Goal: Information Seeking & Learning: Learn about a topic

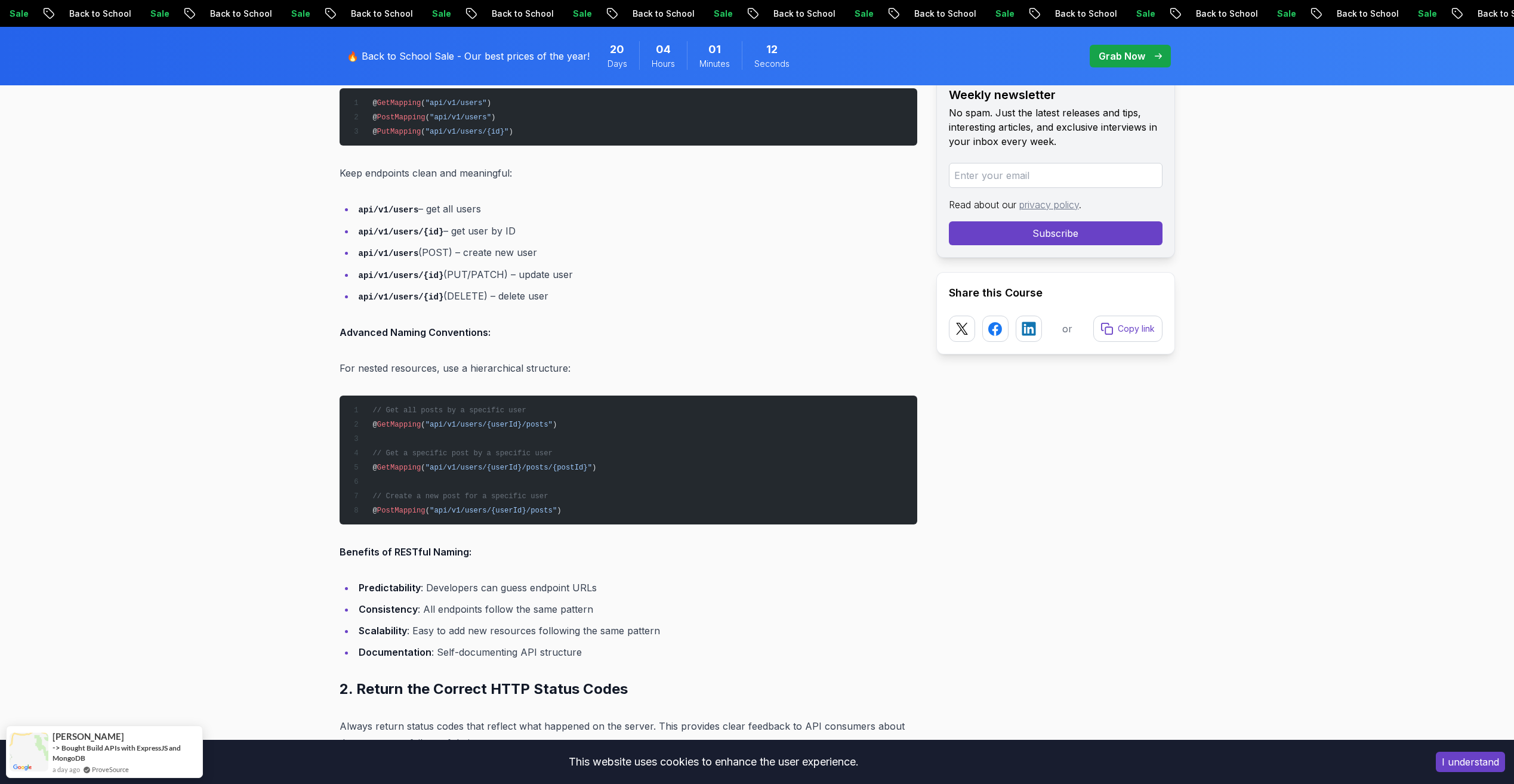
scroll to position [1431, 0]
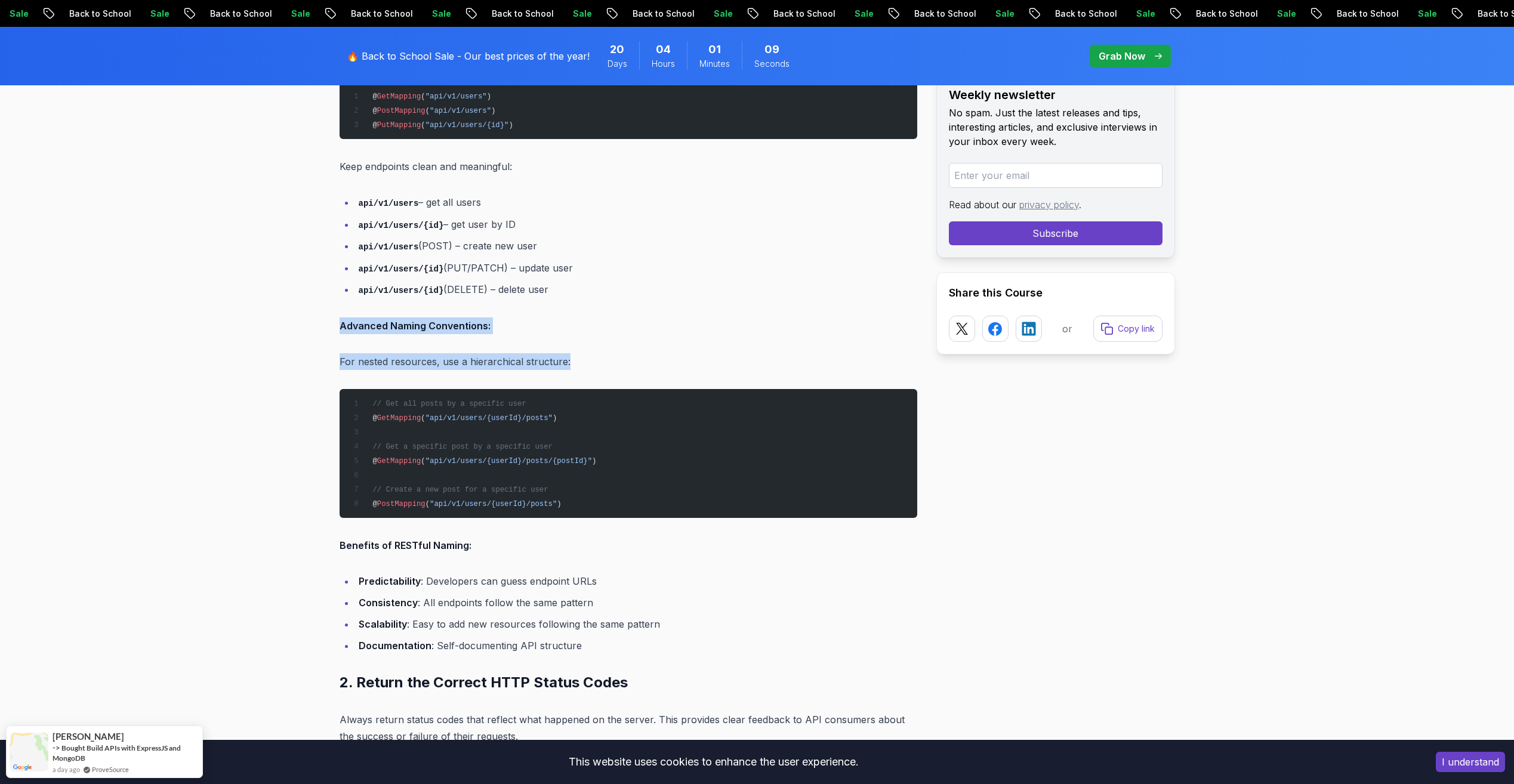
drag, startPoint x: 330, startPoint y: 314, endPoint x: 745, endPoint y: 355, distance: 417.0
click at [745, 355] on p "For nested resources, use a hierarchical structure:" at bounding box center [629, 361] width 578 height 17
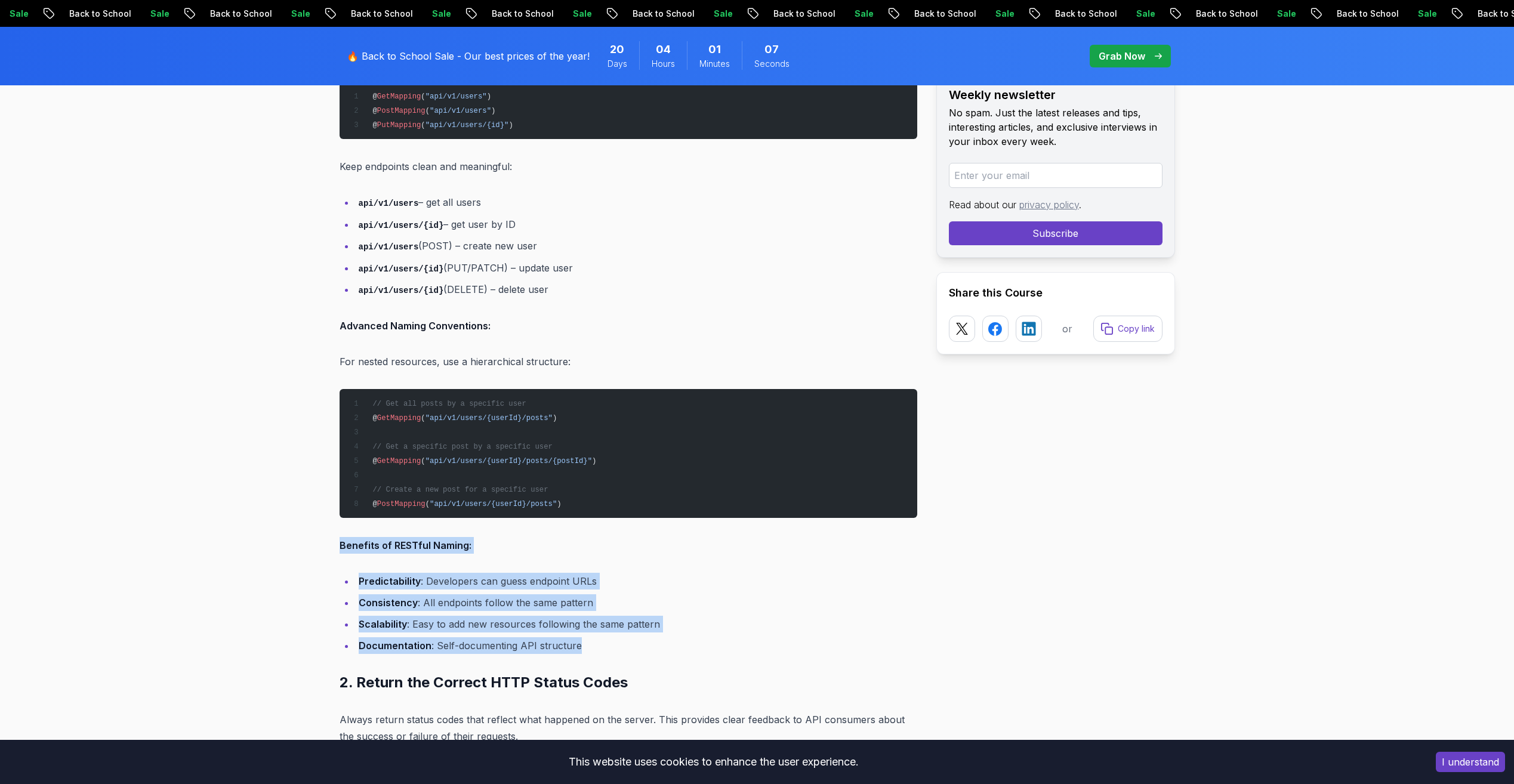
drag, startPoint x: 340, startPoint y: 544, endPoint x: 582, endPoint y: 652, distance: 265.0
click at [582, 652] on li "Documentation : Self-documenting API structure" at bounding box center [636, 645] width 562 height 17
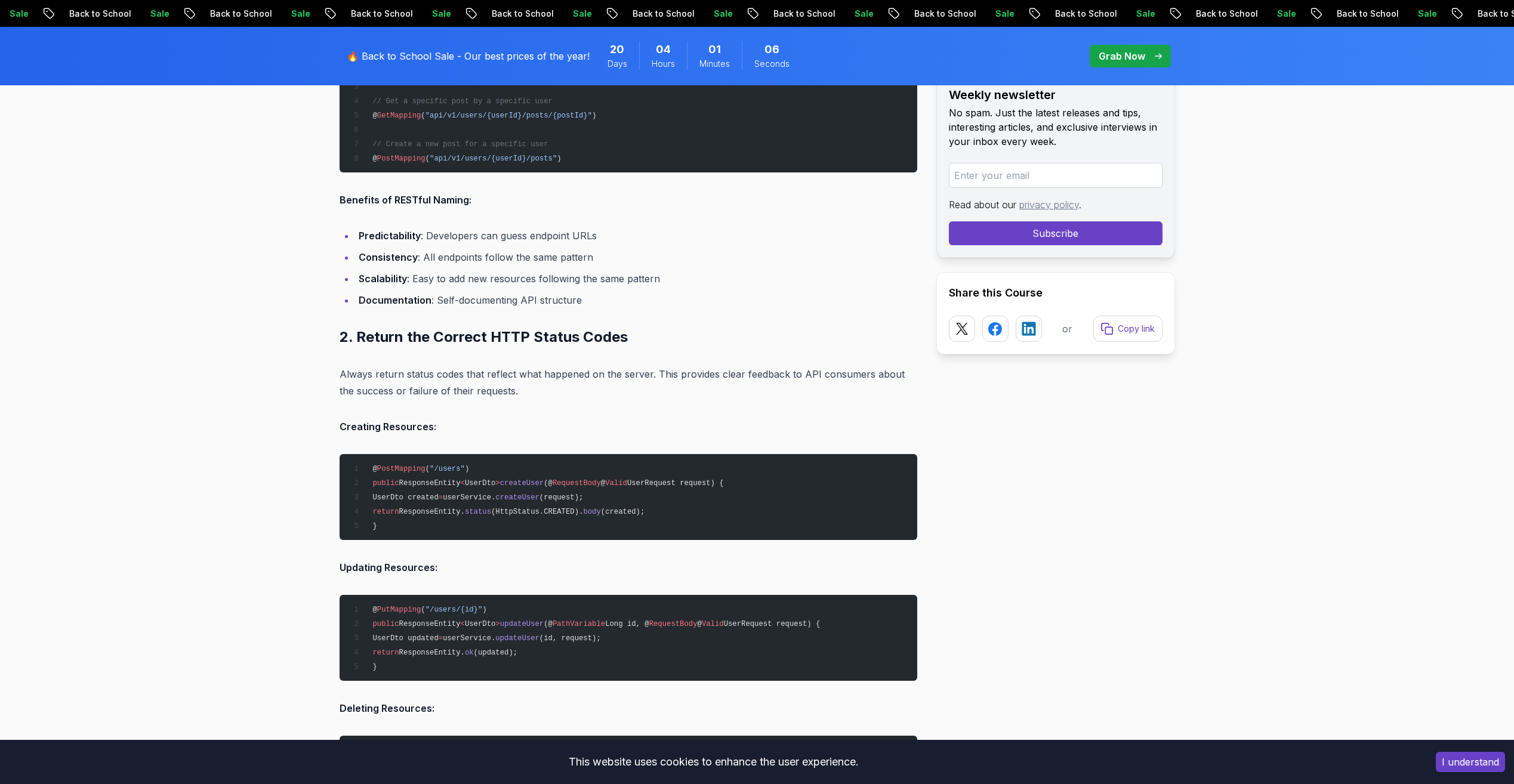
scroll to position [1789, 0]
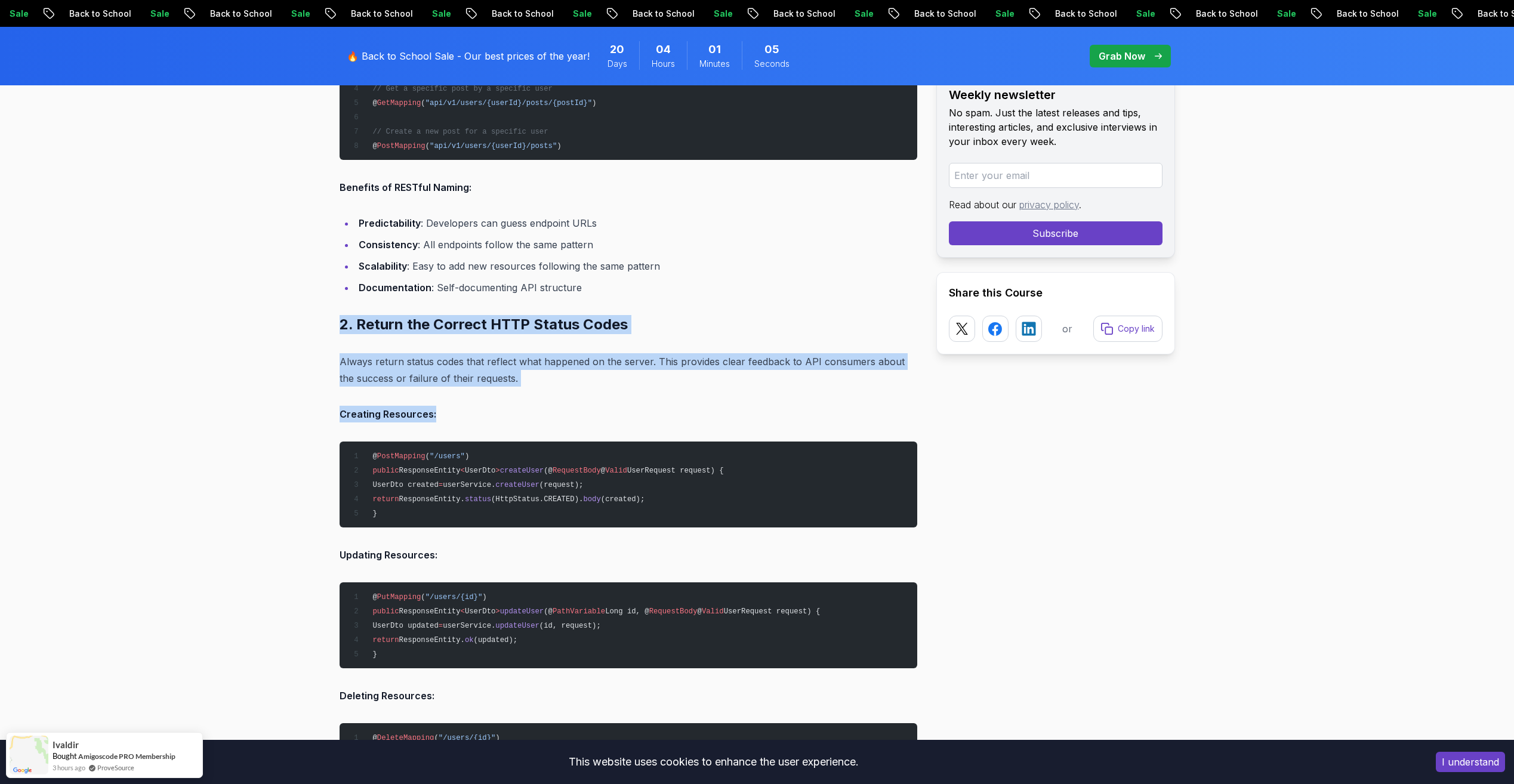
drag, startPoint x: 331, startPoint y: 320, endPoint x: 541, endPoint y: 399, distance: 224.4
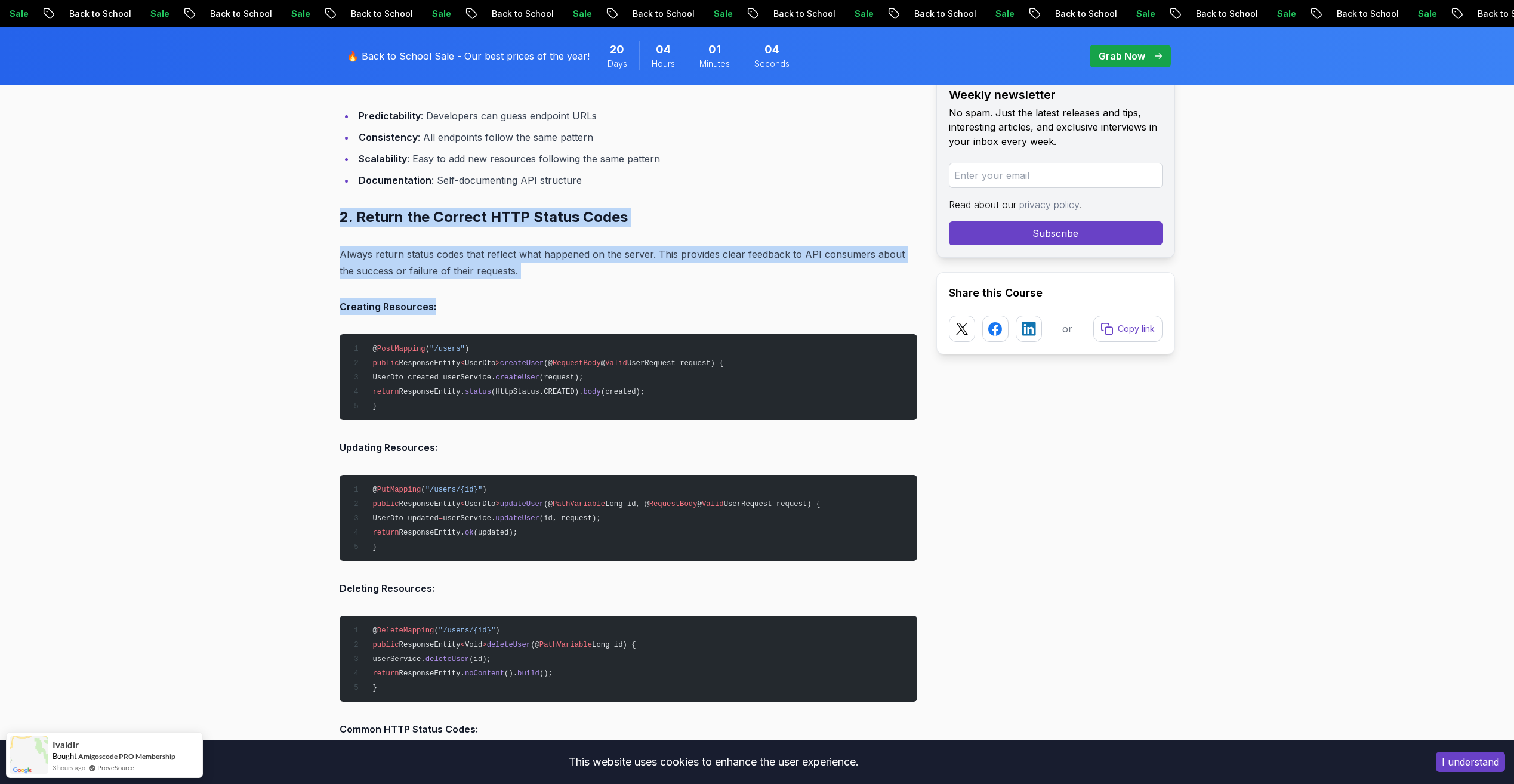
scroll to position [1909, 0]
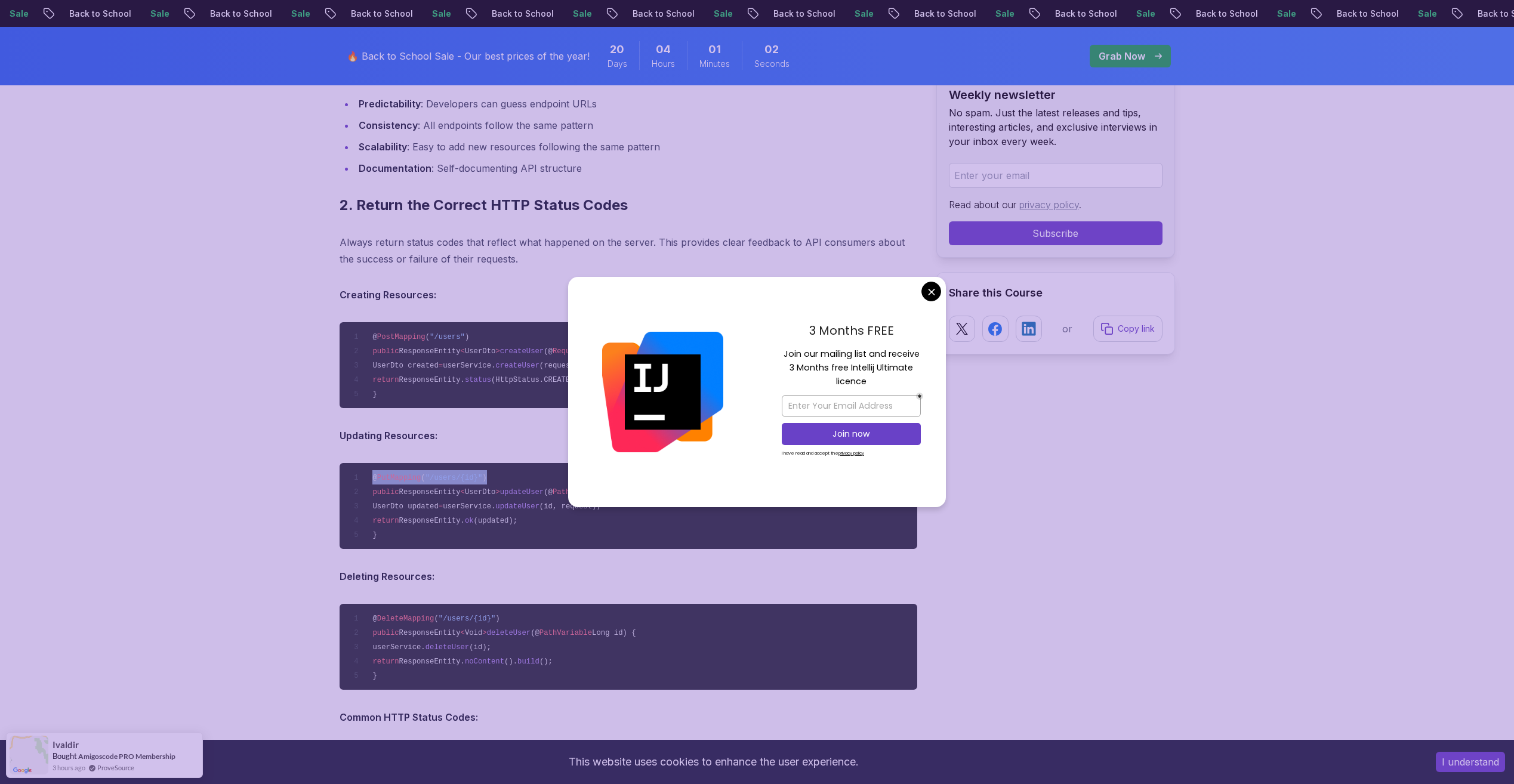
drag, startPoint x: 477, startPoint y: 451, endPoint x: 399, endPoint y: 446, distance: 78.2
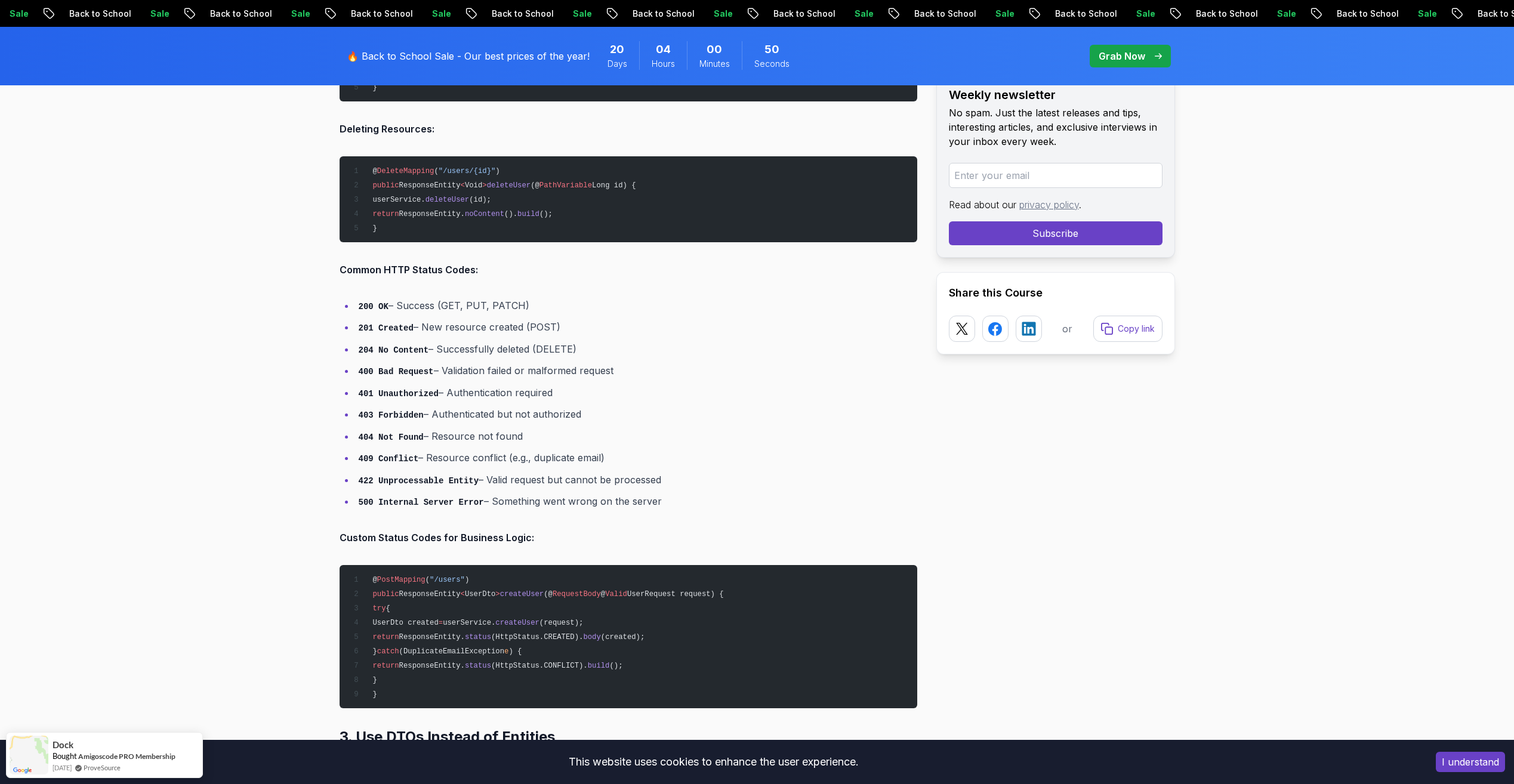
scroll to position [2386, 0]
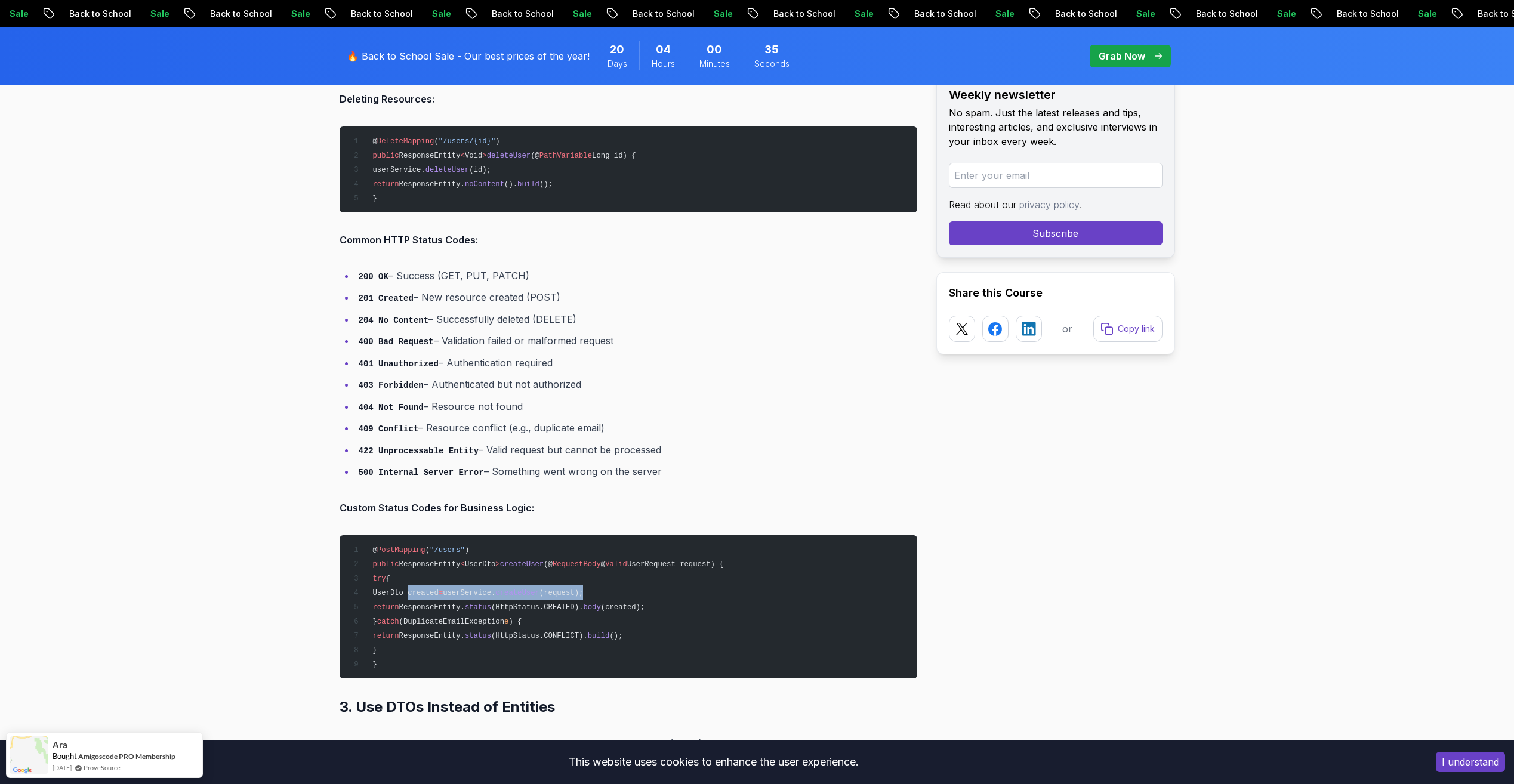
drag, startPoint x: 405, startPoint y: 595, endPoint x: 611, endPoint y: 587, distance: 206.2
click at [611, 587] on pre "@ PostMapping ( "/users" ) public ResponseEntity < UserDto > createUser (@ Requ…" at bounding box center [629, 606] width 578 height 143
drag, startPoint x: 403, startPoint y: 607, endPoint x: 527, endPoint y: 606, distance: 124.0
click at [527, 606] on span "return ResponseEntity. status (HttpStatus.CREATED). body (created);" at bounding box center [496, 607] width 296 height 8
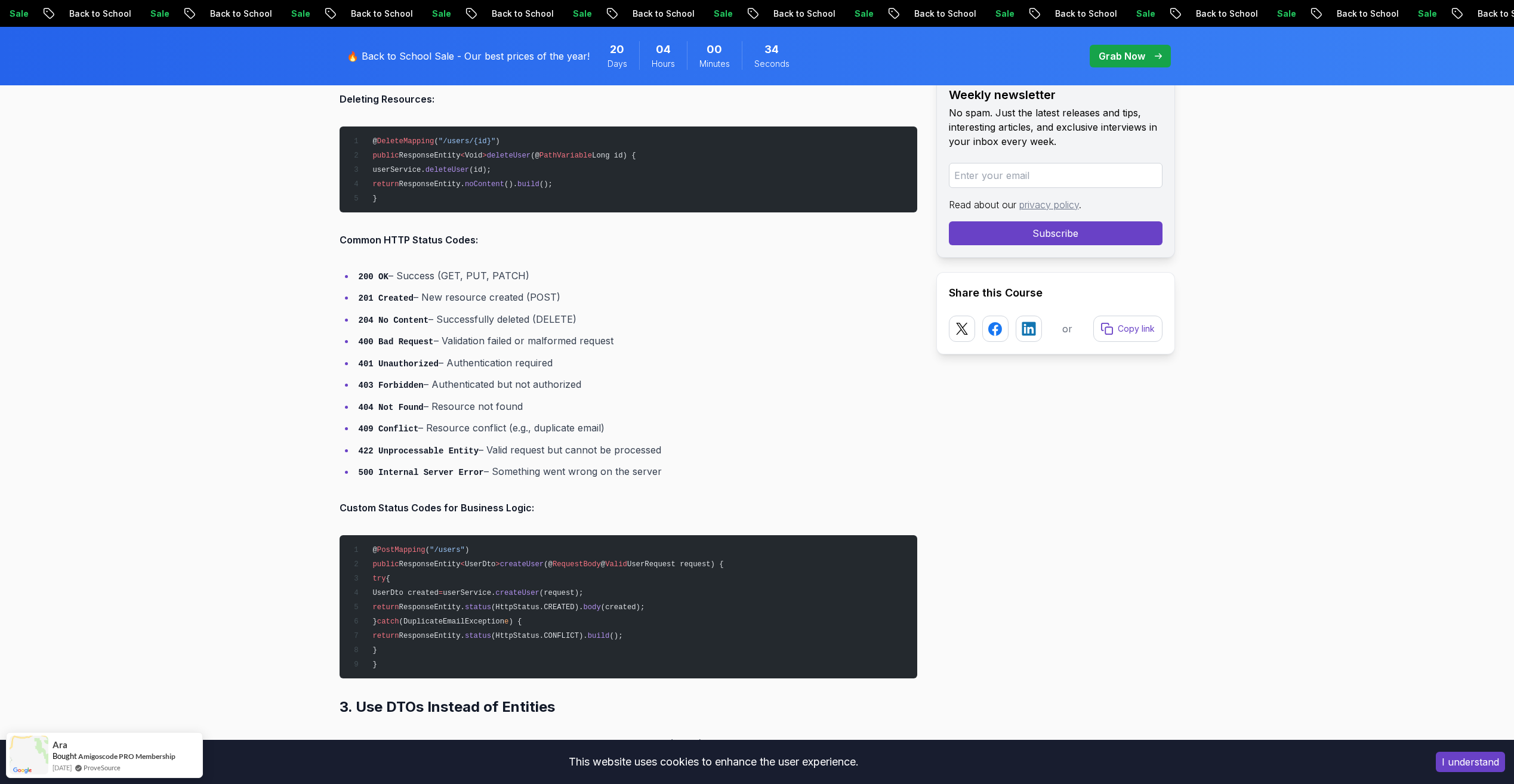
click at [527, 606] on span "(HttpStatus.CREATED)." at bounding box center [537, 607] width 92 height 8
drag, startPoint x: 426, startPoint y: 620, endPoint x: 517, endPoint y: 618, distance: 91.0
click at [504, 618] on span "(DuplicateEmailException" at bounding box center [452, 621] width 105 height 8
click at [504, 621] on span "(DuplicateEmailException" at bounding box center [452, 621] width 105 height 8
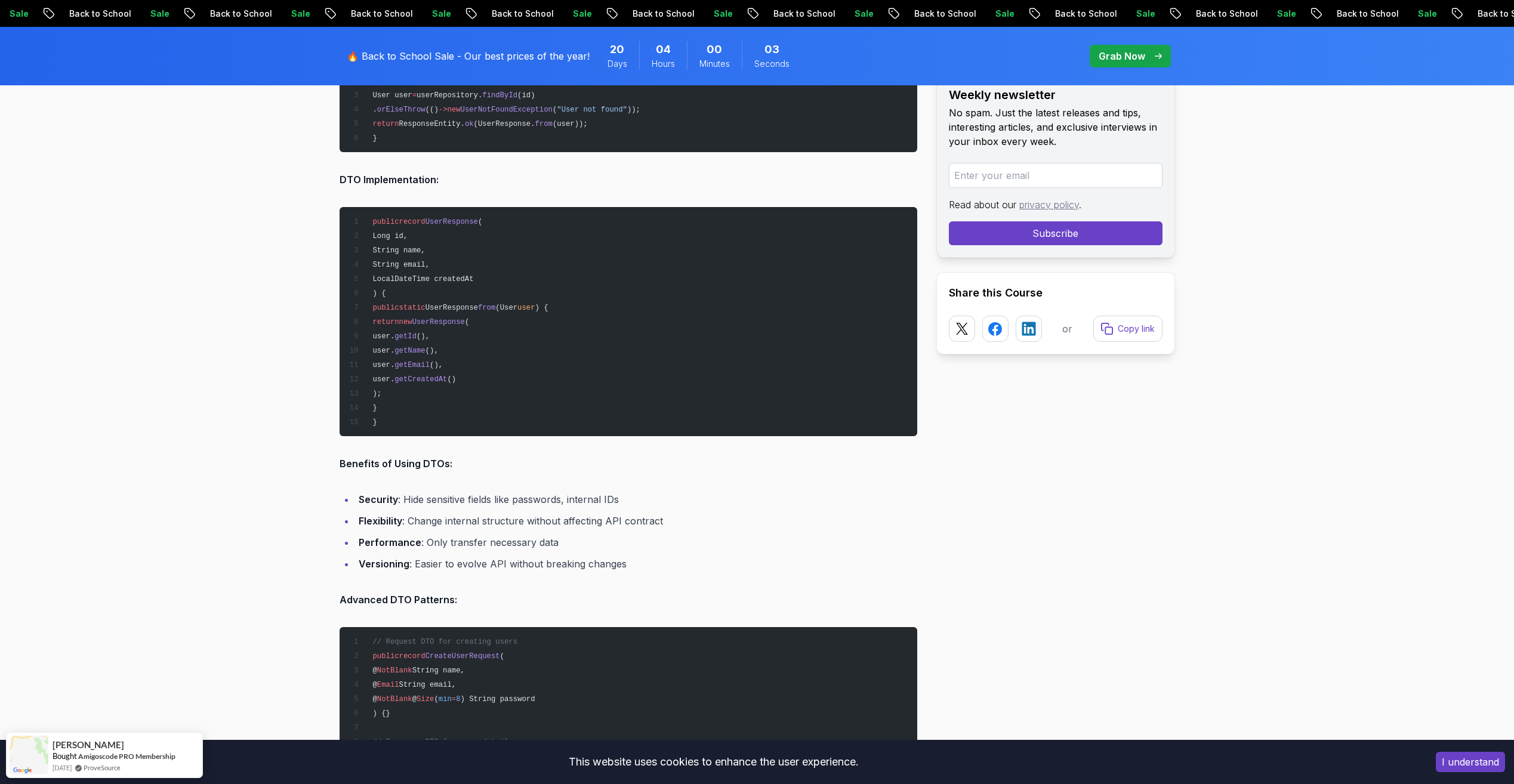
scroll to position [3340, 0]
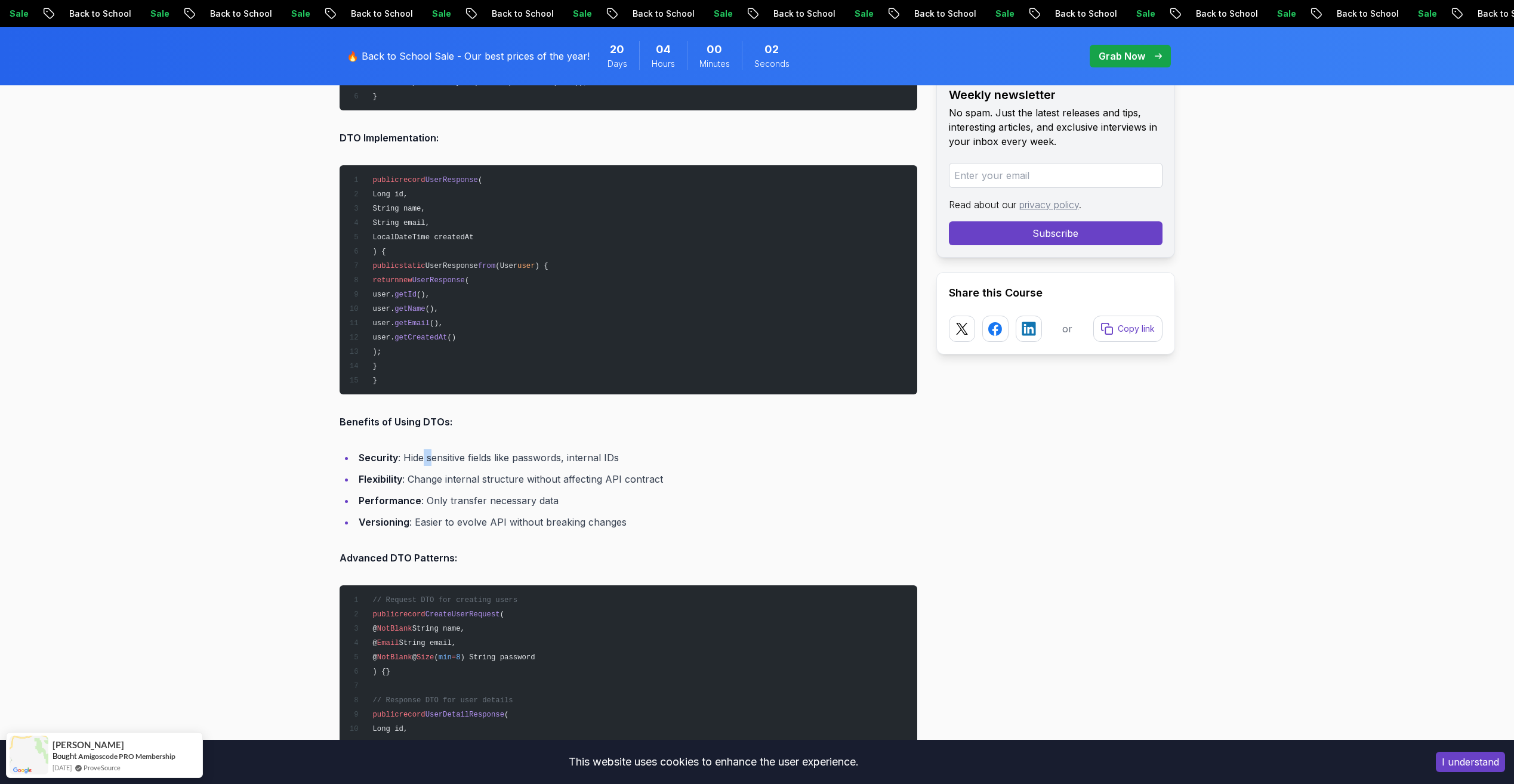
click at [431, 457] on li "Security : Hide sensitive fields like passwords, internal IDs" at bounding box center [636, 457] width 562 height 17
drag, startPoint x: 431, startPoint y: 457, endPoint x: 447, endPoint y: 485, distance: 32.2
click at [447, 485] on li "Flexibility : Change internal structure without affecting API contract" at bounding box center [636, 479] width 562 height 17
drag, startPoint x: 447, startPoint y: 485, endPoint x: 469, endPoint y: 503, distance: 28.4
click at [469, 503] on li "Performance : Only transfer necessary data" at bounding box center [636, 500] width 562 height 17
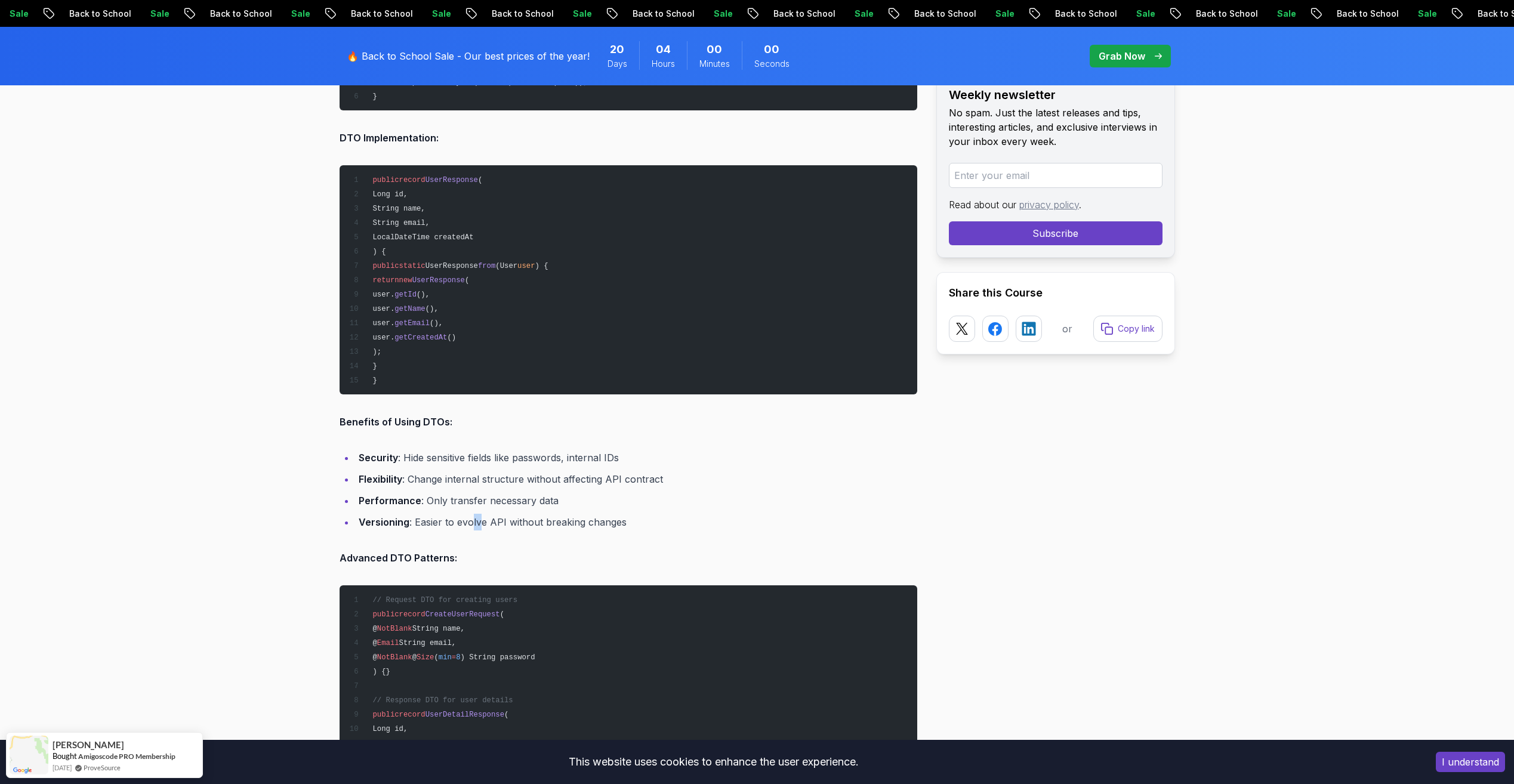
drag, startPoint x: 469, startPoint y: 503, endPoint x: 509, endPoint y: 520, distance: 43.5
click at [509, 520] on li "Versioning : Easier to evolve API without breaking changes" at bounding box center [636, 522] width 562 height 17
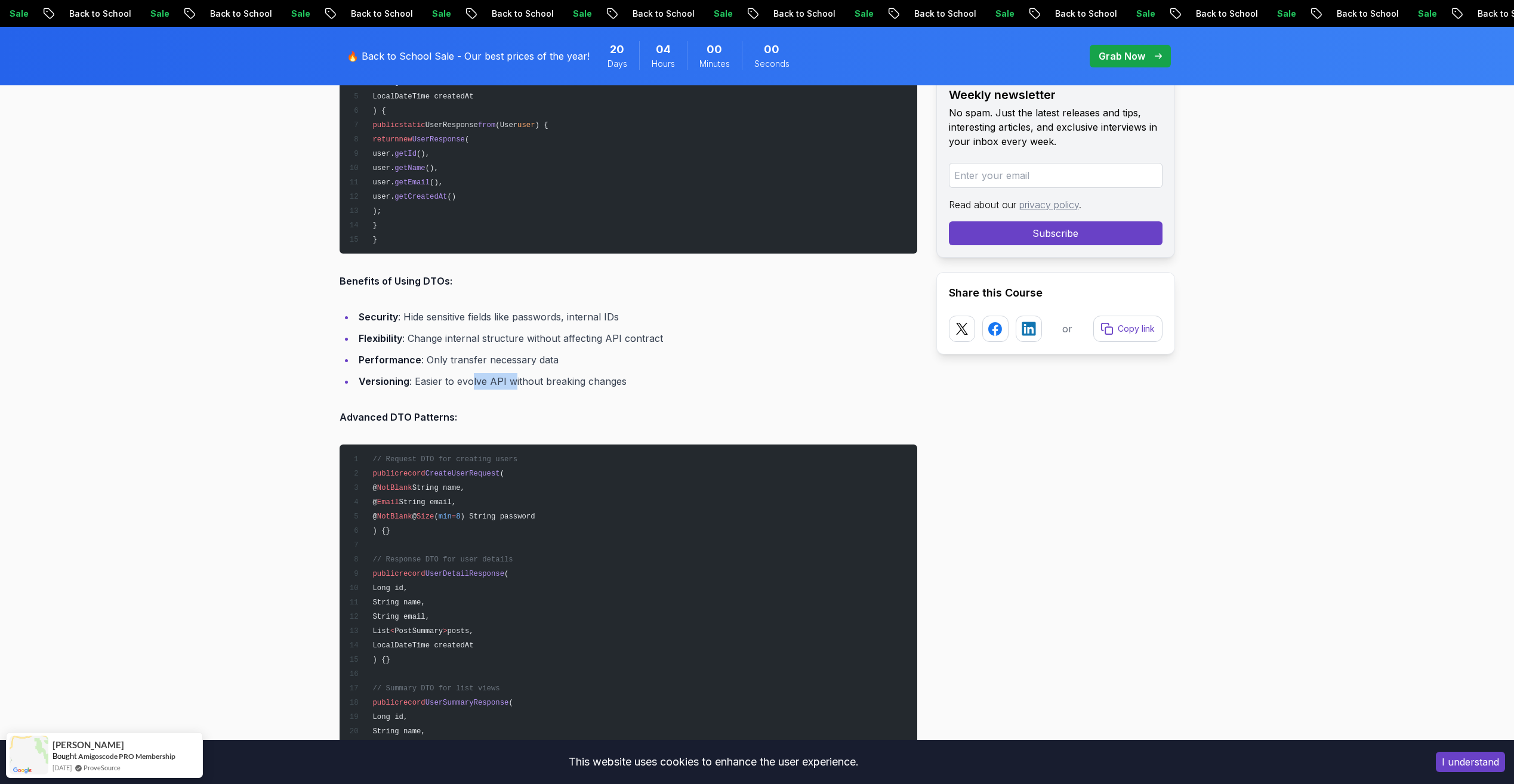
scroll to position [3638, 0]
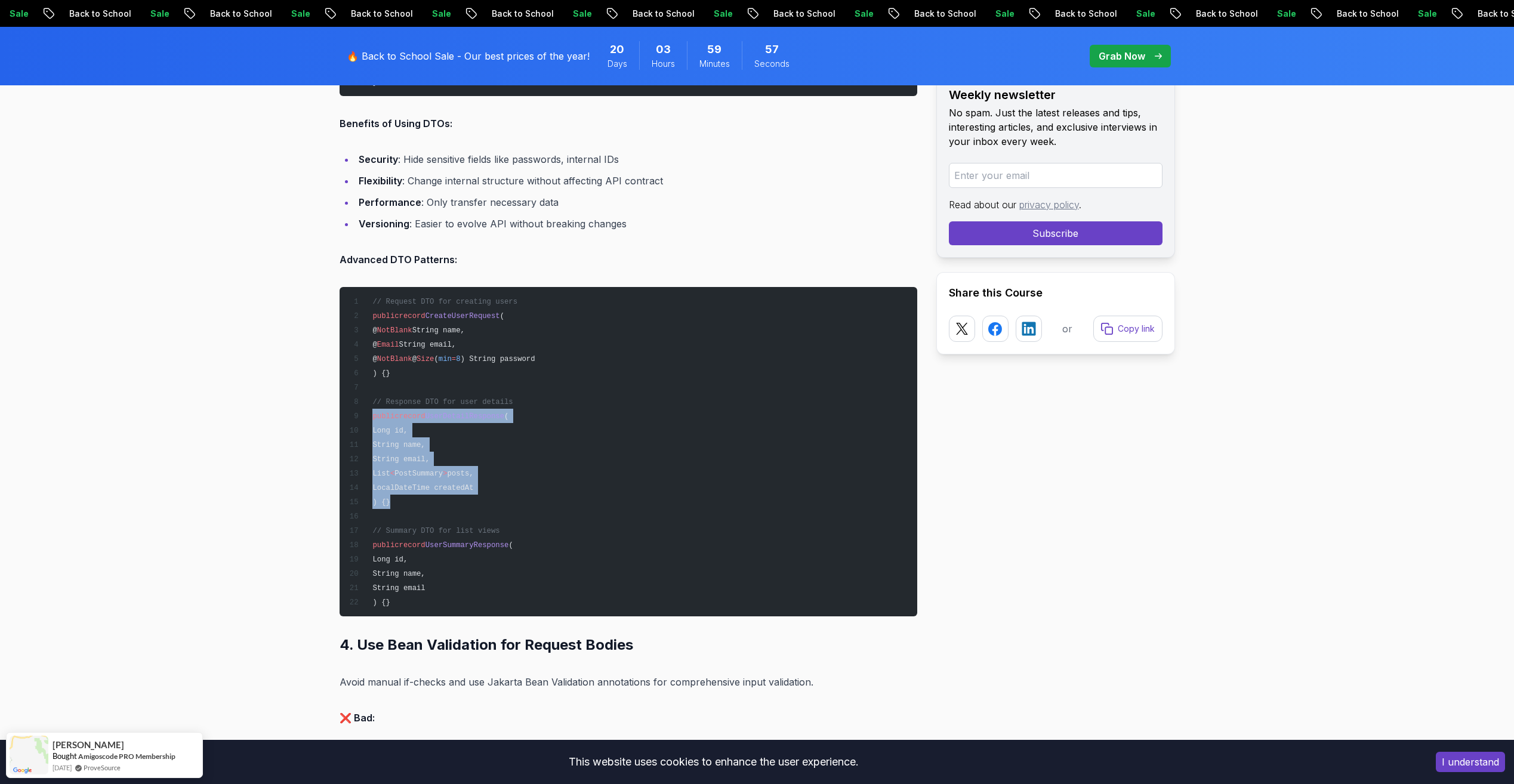
drag, startPoint x: 370, startPoint y: 416, endPoint x: 417, endPoint y: 504, distance: 99.8
click at [417, 504] on pre "// Request DTO for creating users public record CreateUserRequest ( @ NotBlank …" at bounding box center [629, 451] width 578 height 329
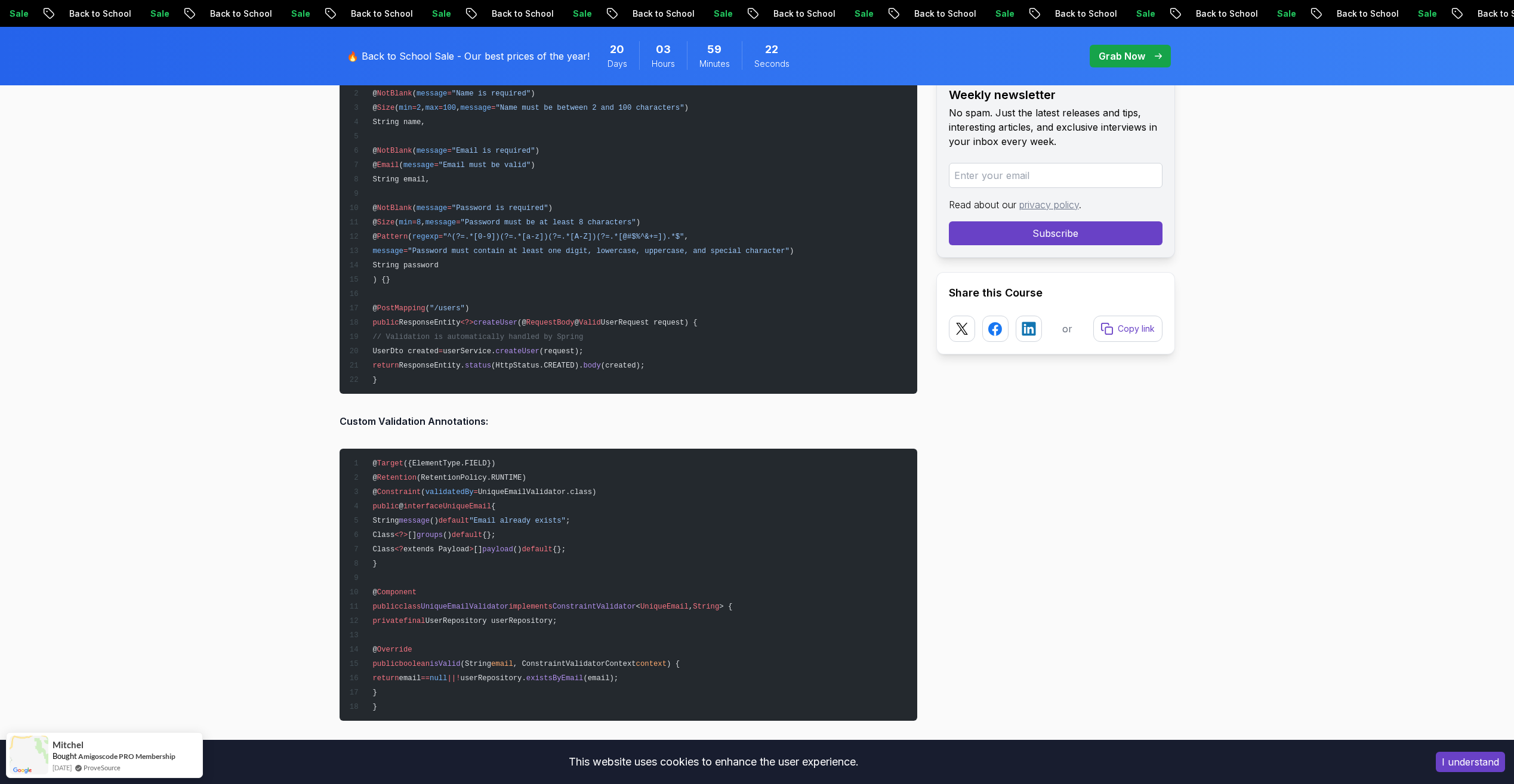
scroll to position [4533, 0]
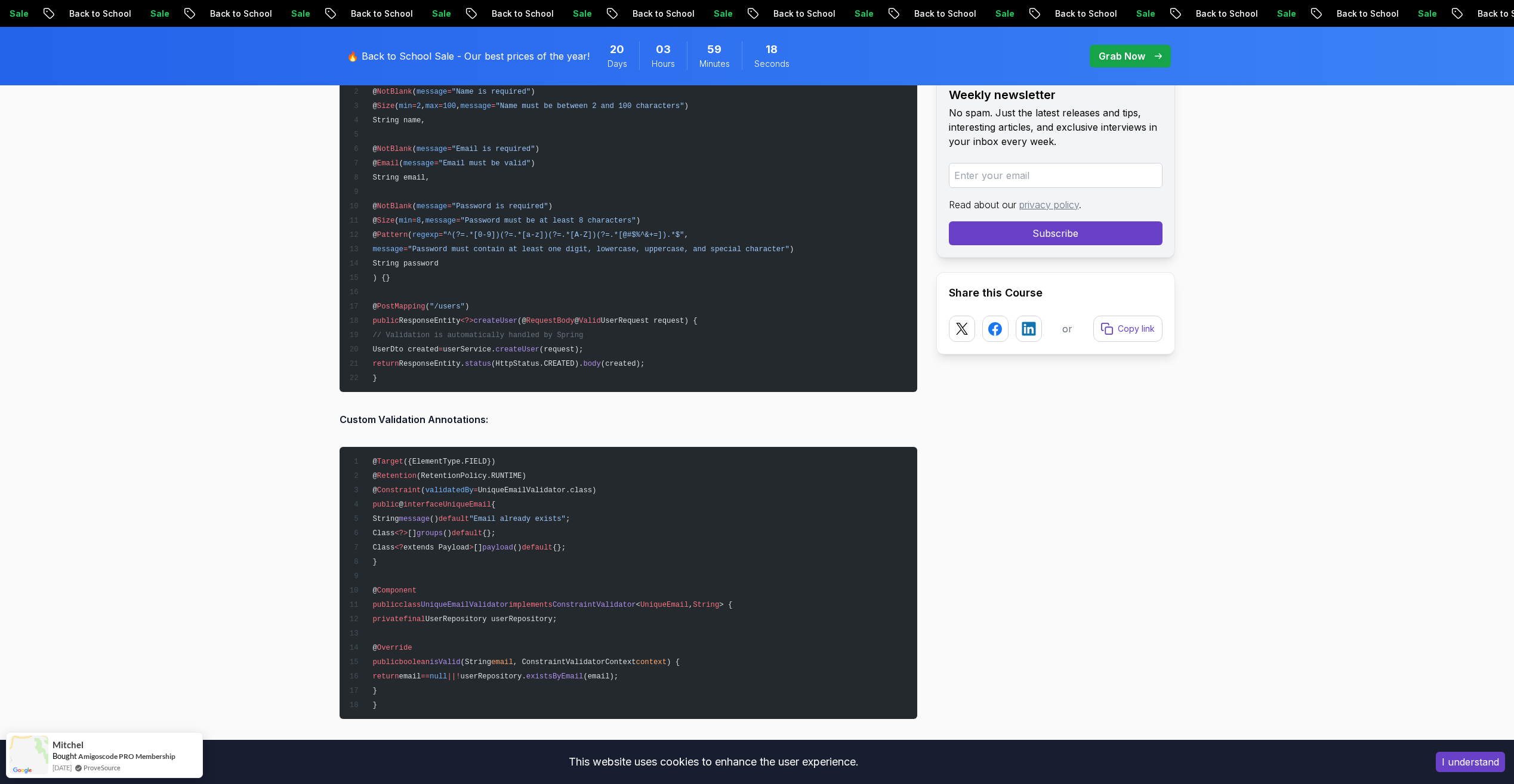
click at [457, 502] on span "UniqueEmail" at bounding box center [467, 504] width 48 height 8
click at [464, 502] on span "UniqueEmail" at bounding box center [467, 504] width 48 height 8
drag, startPoint x: 433, startPoint y: 606, endPoint x: 441, endPoint y: 607, distance: 8.1
click at [441, 607] on span "UniqueEmailValidator" at bounding box center [464, 605] width 88 height 8
drag, startPoint x: 441, startPoint y: 607, endPoint x: 478, endPoint y: 618, distance: 38.6
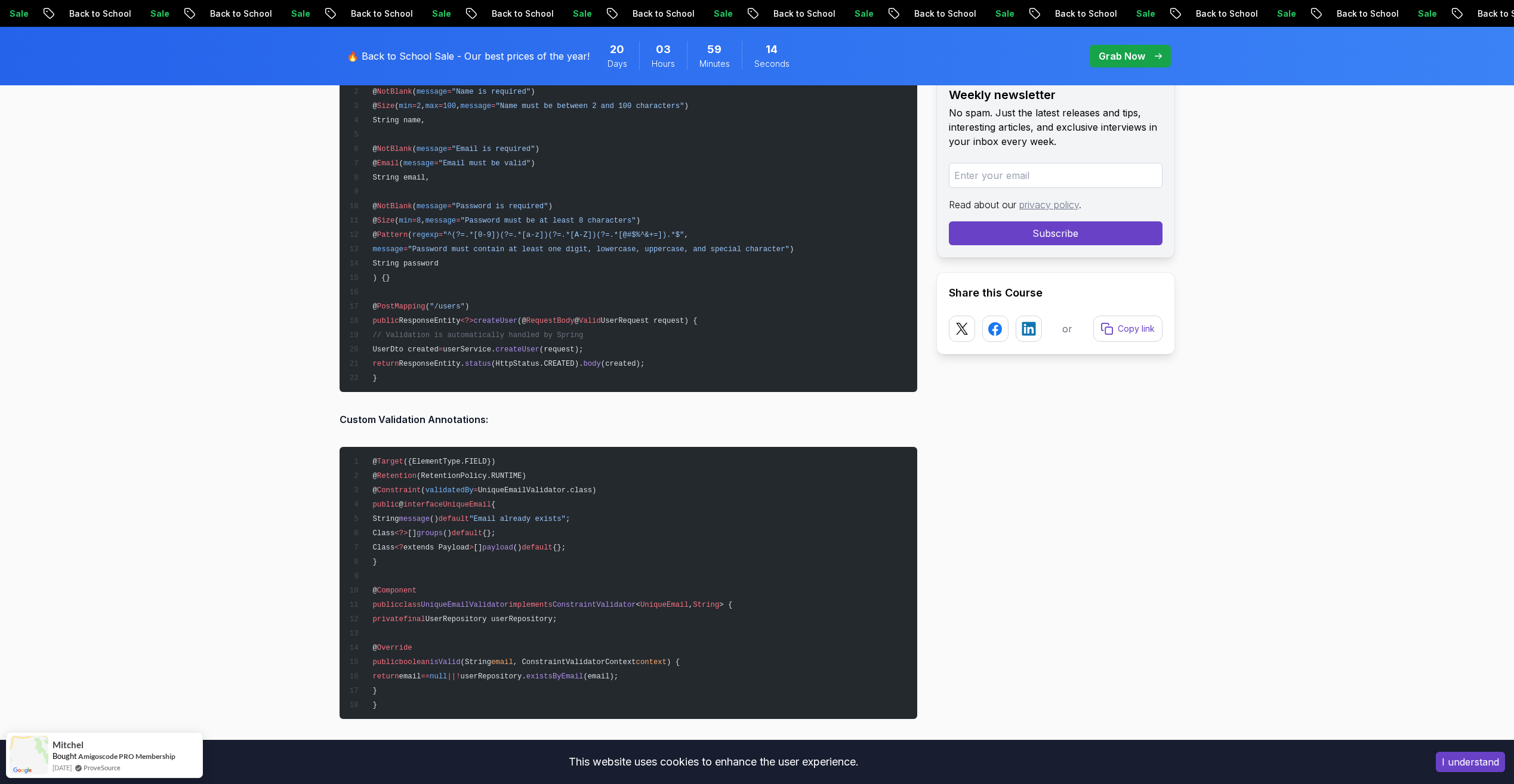
click at [478, 618] on span "UserRepository userRepository;" at bounding box center [491, 619] width 132 height 8
drag, startPoint x: 478, startPoint y: 618, endPoint x: 552, endPoint y: 610, distance: 74.4
click at [552, 610] on pre "@ Target ({ElementType.FIELD}) @ Retention (RetentionPolicy.RUNTIME) @ Constrai…" at bounding box center [629, 583] width 578 height 272
drag, startPoint x: 552, startPoint y: 610, endPoint x: 475, endPoint y: 659, distance: 91.3
click at [460, 659] on span "isValid" at bounding box center [445, 662] width 31 height 8
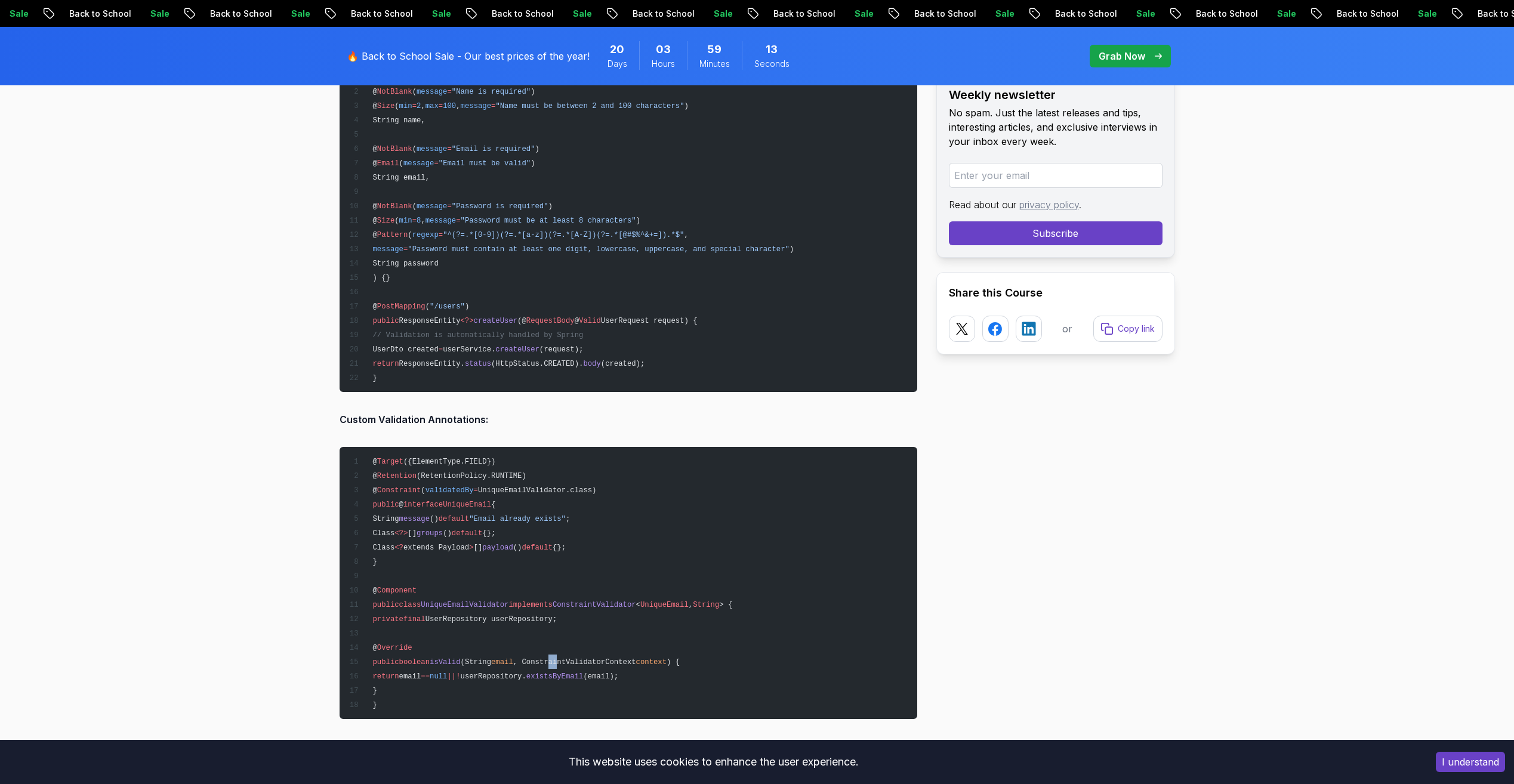
drag, startPoint x: 475, startPoint y: 659, endPoint x: 578, endPoint y: 663, distance: 103.1
click at [578, 663] on span ", ConstraintValidatorContext" at bounding box center [574, 662] width 123 height 8
drag, startPoint x: 578, startPoint y: 663, endPoint x: 600, endPoint y: 681, distance: 28.4
click at [600, 681] on pre "@ Target ({ElementType.FIELD}) @ Retention (RetentionPolicy.RUNTIME) @ Constrai…" at bounding box center [629, 583] width 578 height 272
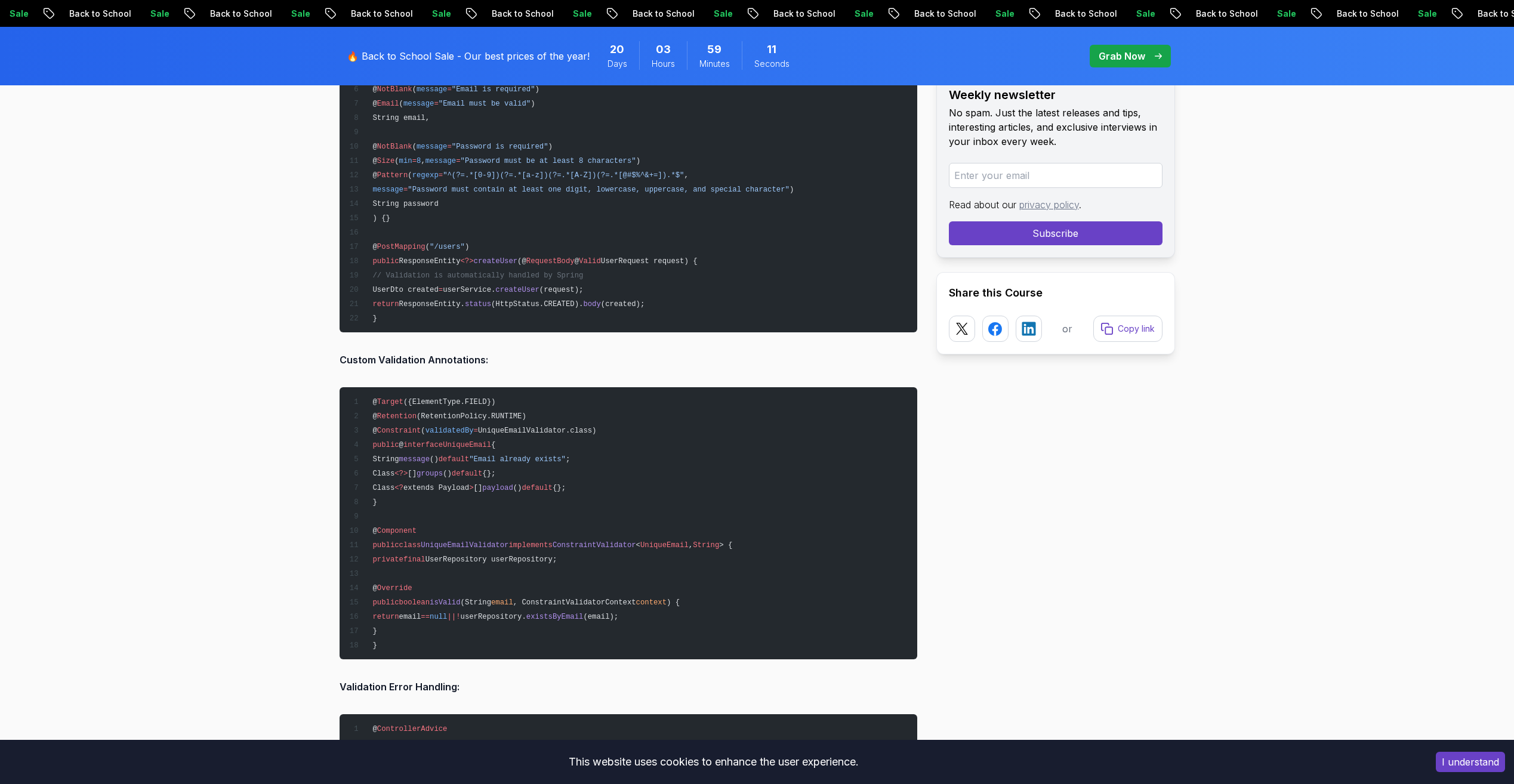
click at [510, 610] on pre "@ Target ({ElementType.FIELD}) @ Retention (RetentionPolicy.RUNTIME) @ Constrai…" at bounding box center [629, 523] width 578 height 272
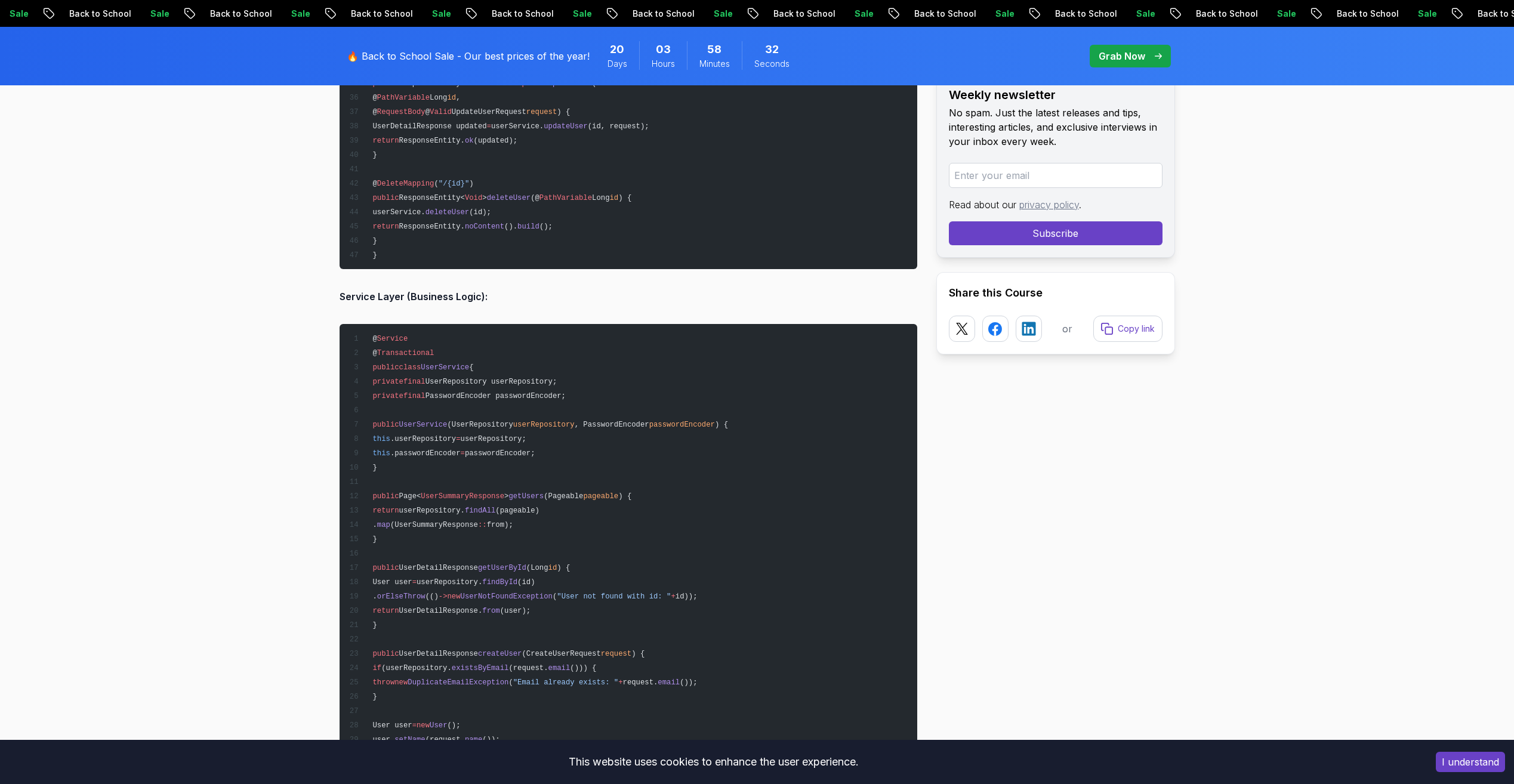
scroll to position [6203, 0]
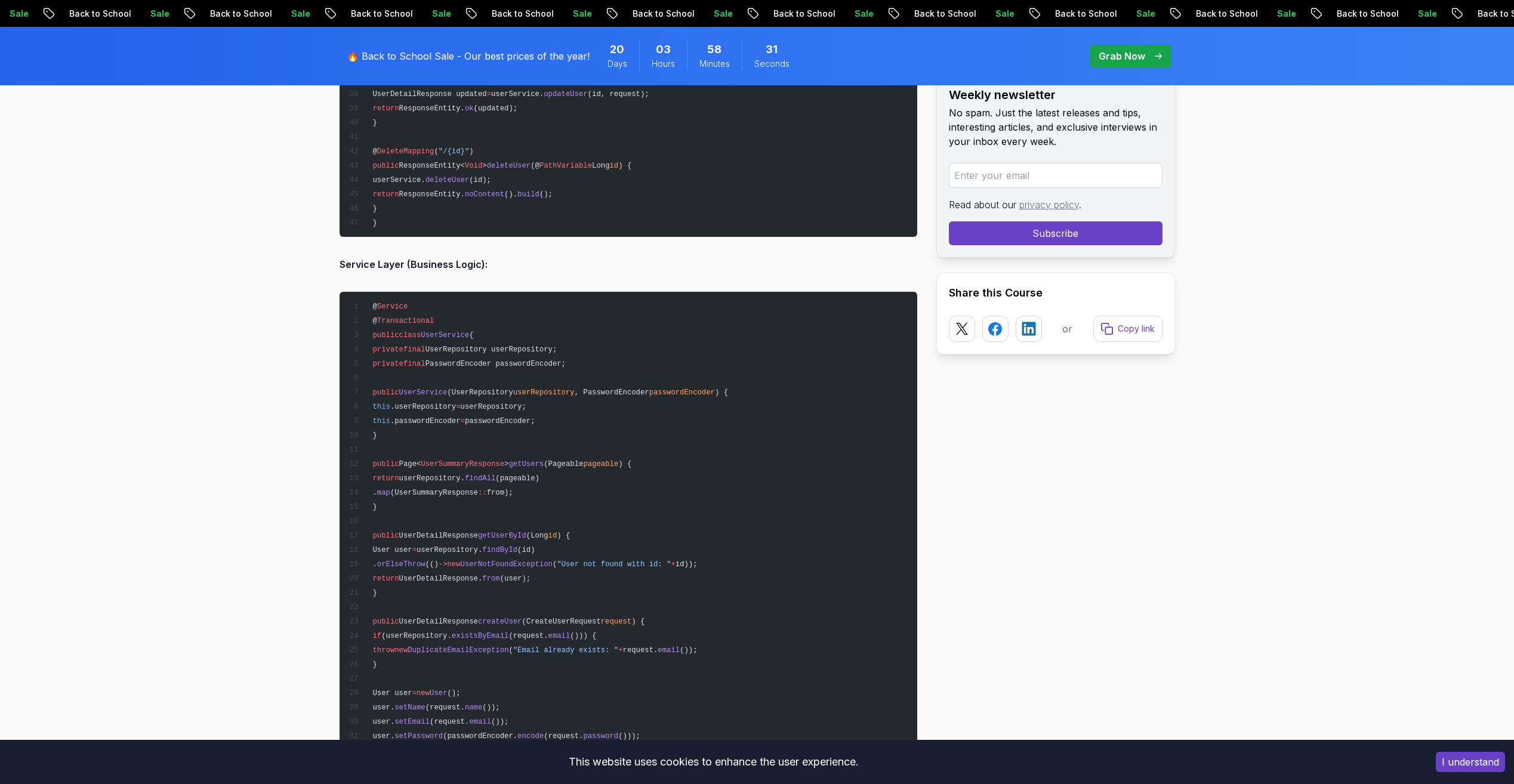
drag, startPoint x: 445, startPoint y: 404, endPoint x: 453, endPoint y: 408, distance: 8.9
click at [453, 408] on span ".userRepository" at bounding box center [422, 406] width 66 height 8
drag, startPoint x: 453, startPoint y: 408, endPoint x: 445, endPoint y: 422, distance: 16.1
click at [445, 422] on span ".passwordEncoder" at bounding box center [425, 421] width 71 height 8
drag, startPoint x: 445, startPoint y: 422, endPoint x: 519, endPoint y: 407, distance: 75.5
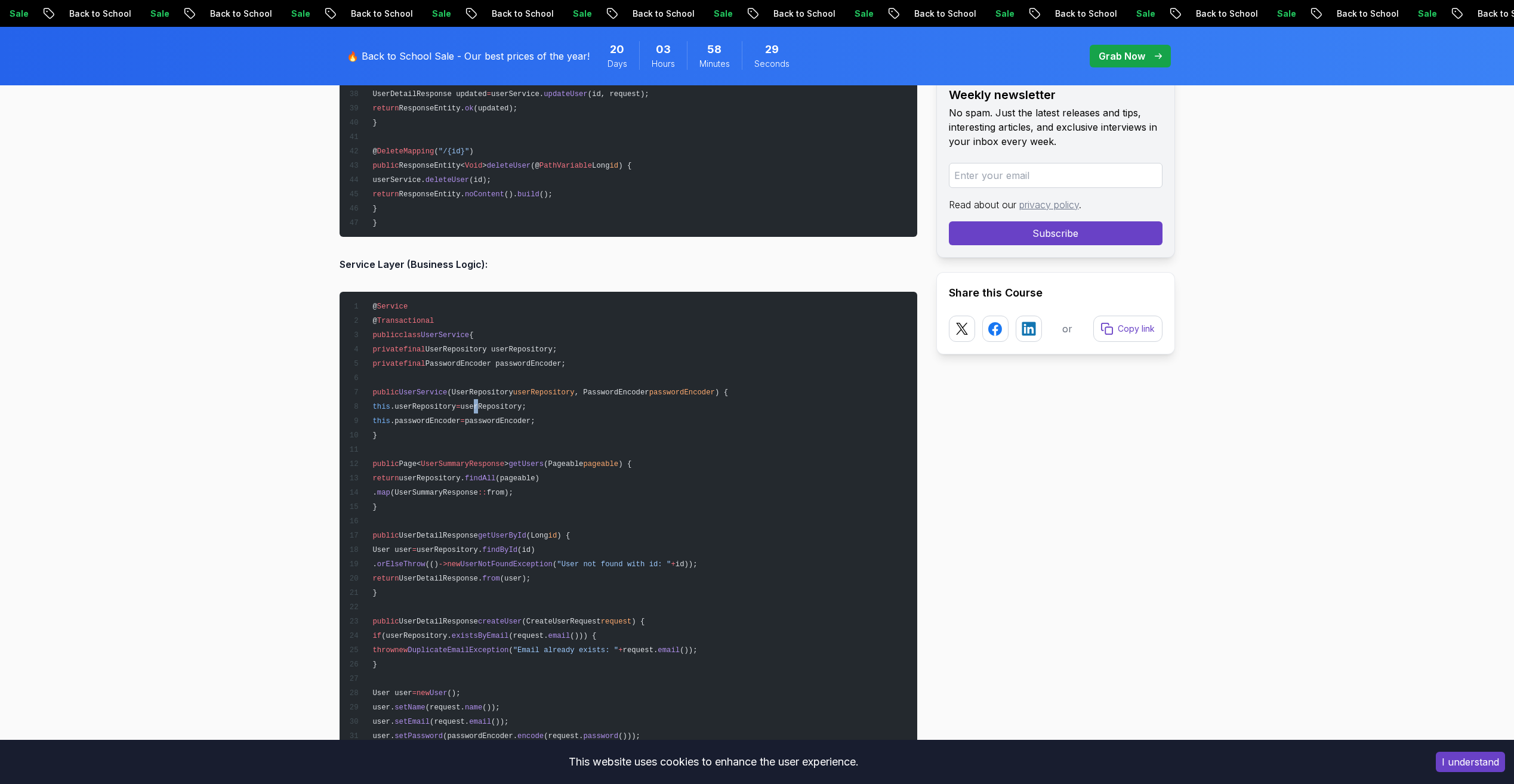
click at [519, 407] on span "userRepository;" at bounding box center [493, 406] width 66 height 8
drag, startPoint x: 519, startPoint y: 407, endPoint x: 566, endPoint y: 418, distance: 48.3
click at [566, 418] on pre "@ Service @ Transactional public class UserService { private final UserReposito…" at bounding box center [629, 699] width 578 height 816
drag, startPoint x: 566, startPoint y: 418, endPoint x: 505, endPoint y: 469, distance: 79.5
click at [505, 469] on pre "@ Service @ Transactional public class UserService { private final UserReposito…" at bounding box center [629, 699] width 578 height 816
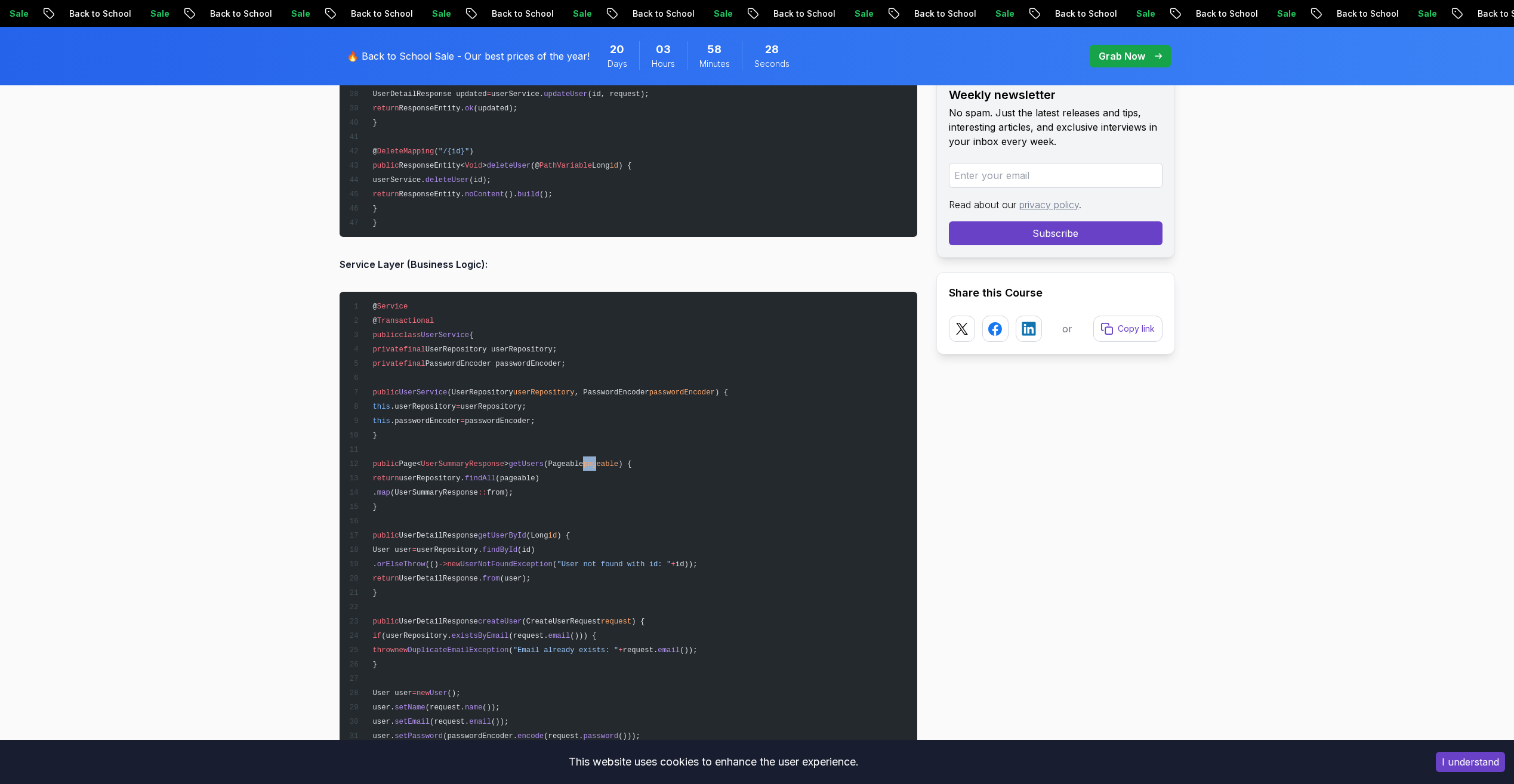
drag, startPoint x: 505, startPoint y: 469, endPoint x: 628, endPoint y: 458, distance: 123.5
click at [628, 460] on span "public Page< UserSummaryResponse > getUsers (Pageable pageable ) {" at bounding box center [490, 464] width 283 height 8
drag, startPoint x: 484, startPoint y: 476, endPoint x: 513, endPoint y: 479, distance: 29.2
click at [513, 479] on span "return userRepository. findAll (pageable)" at bounding box center [443, 478] width 190 height 8
drag, startPoint x: 513, startPoint y: 479, endPoint x: 580, endPoint y: 497, distance: 69.4
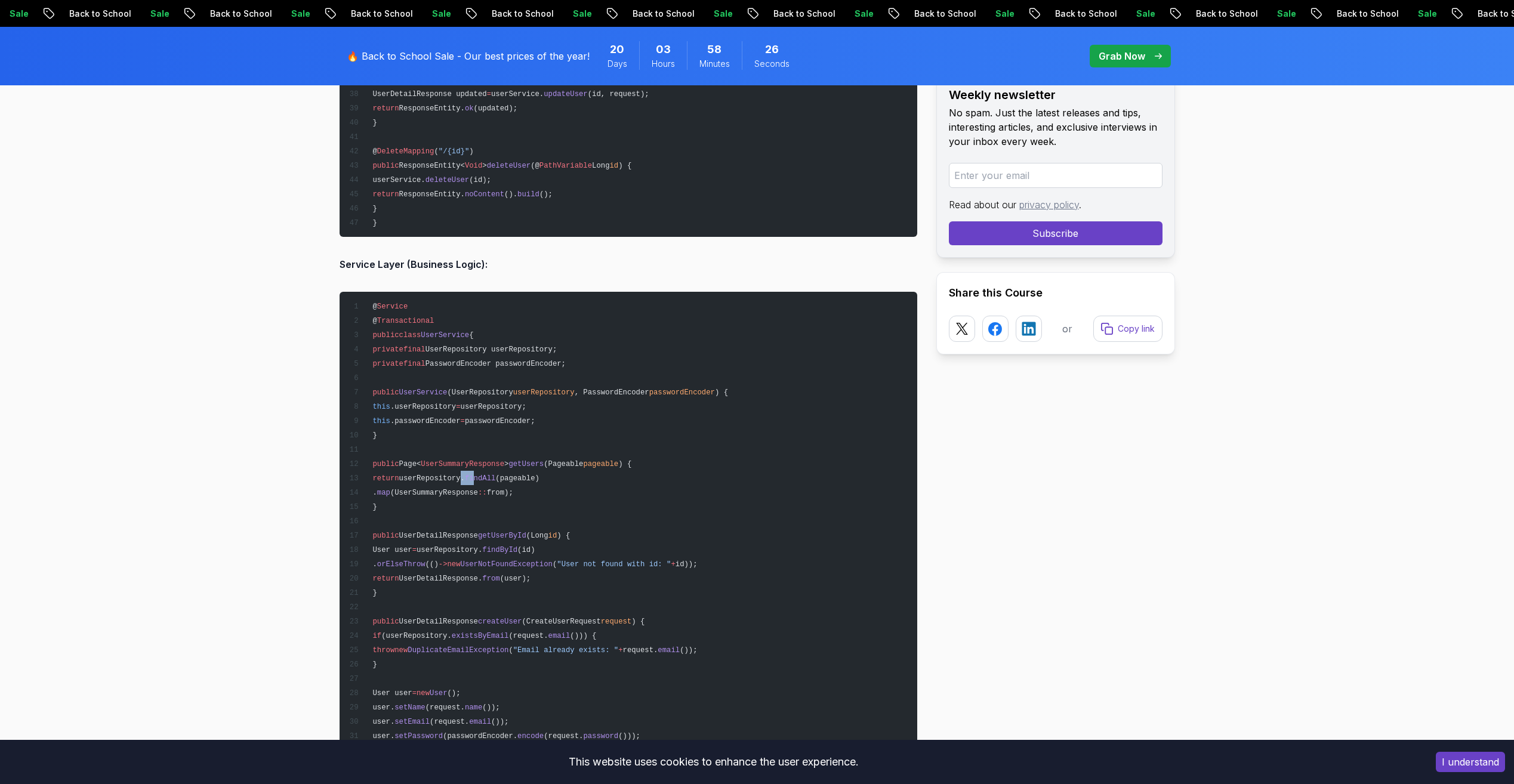
click at [580, 497] on pre "@ Service @ Transactional public class UserService { private final UserReposito…" at bounding box center [629, 699] width 578 height 816
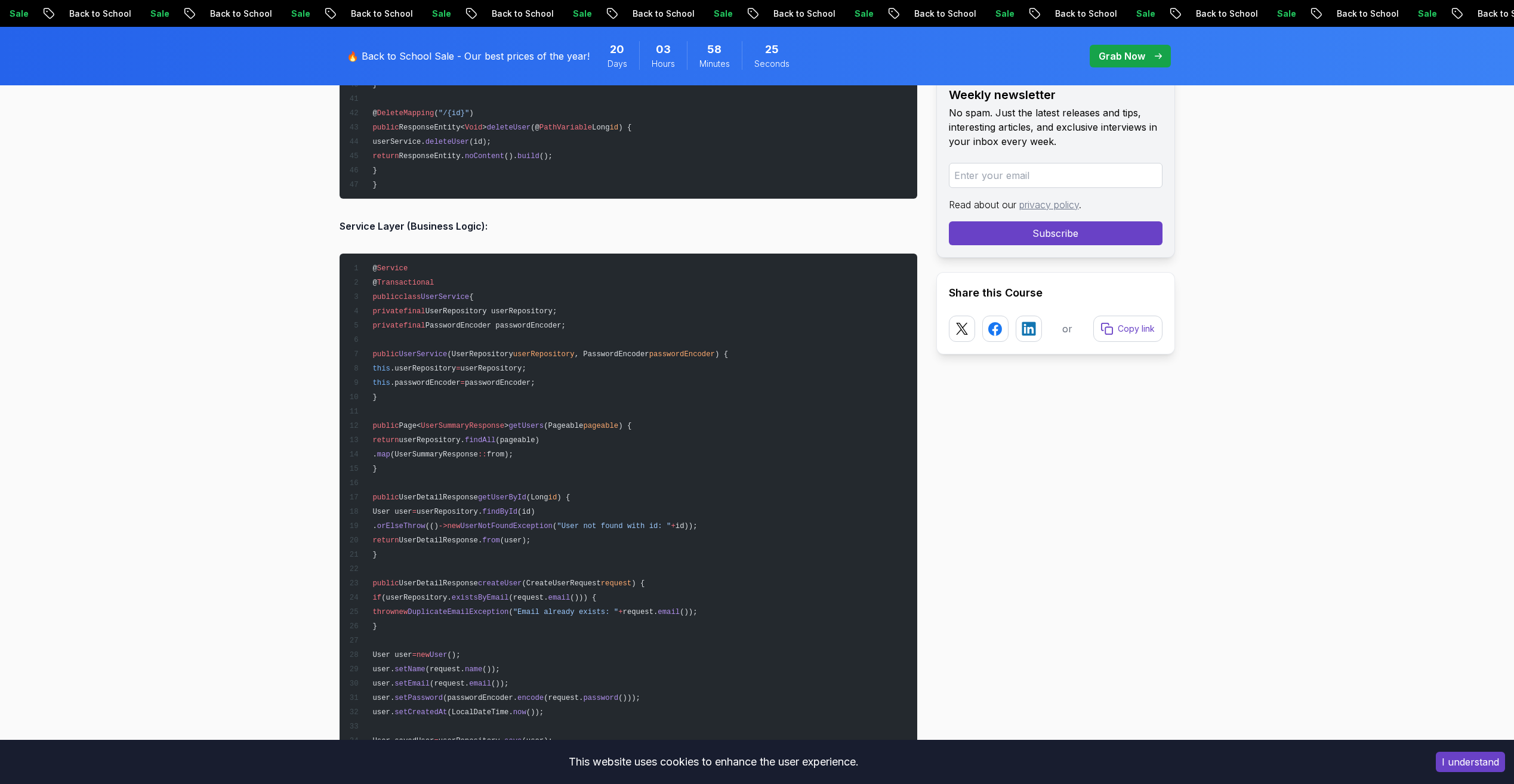
scroll to position [6262, 0]
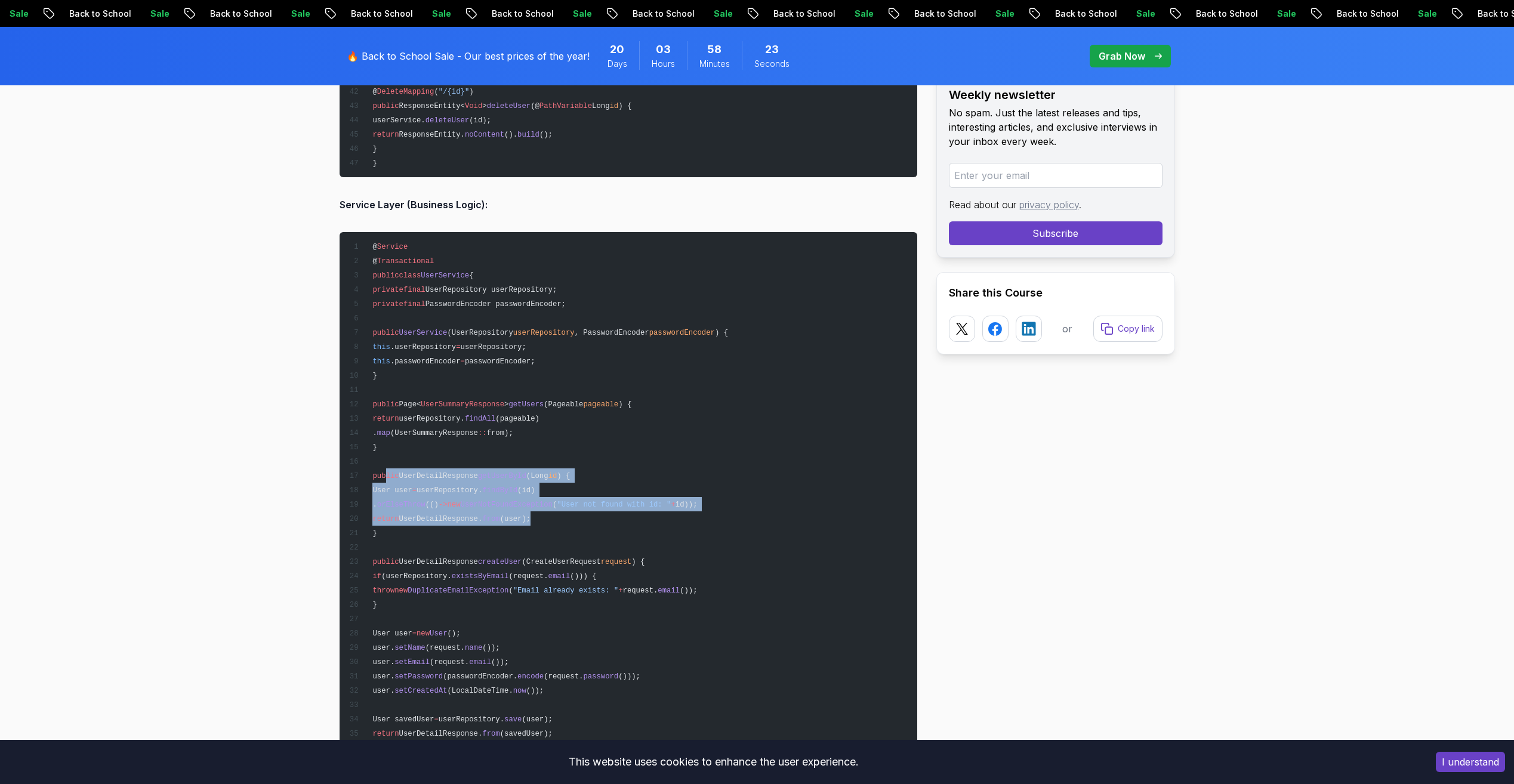
drag, startPoint x: 399, startPoint y: 476, endPoint x: 586, endPoint y: 523, distance: 192.8
click at [586, 523] on pre "@ Service @ Transactional public class UserService { private final UserReposito…" at bounding box center [629, 640] width 578 height 816
drag, startPoint x: 389, startPoint y: 472, endPoint x: 608, endPoint y: 515, distance: 223.2
click at [608, 515] on pre "@ Service @ Transactional public class UserService { private final UserReposito…" at bounding box center [629, 640] width 578 height 816
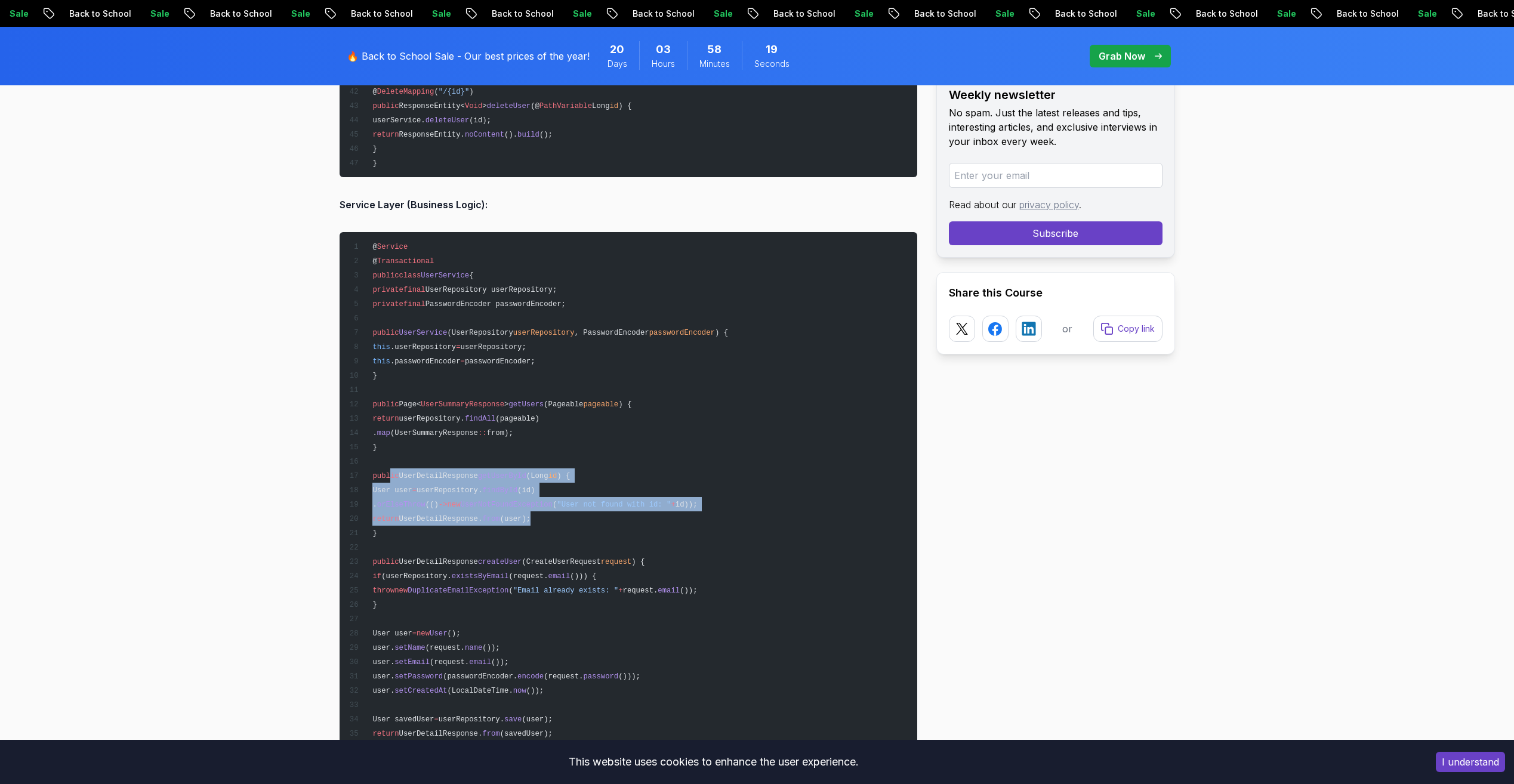
click at [608, 515] on pre "@ Service @ Transactional public class UserService { private final UserReposito…" at bounding box center [629, 640] width 578 height 816
drag, startPoint x: 546, startPoint y: 515, endPoint x: 389, endPoint y: 476, distance: 161.8
click at [389, 476] on pre "@ Service @ Transactional public class UserService { private final UserReposito…" at bounding box center [629, 640] width 578 height 816
click at [389, 476] on span "public" at bounding box center [385, 476] width 26 height 8
drag, startPoint x: 389, startPoint y: 477, endPoint x: 555, endPoint y: 516, distance: 170.5
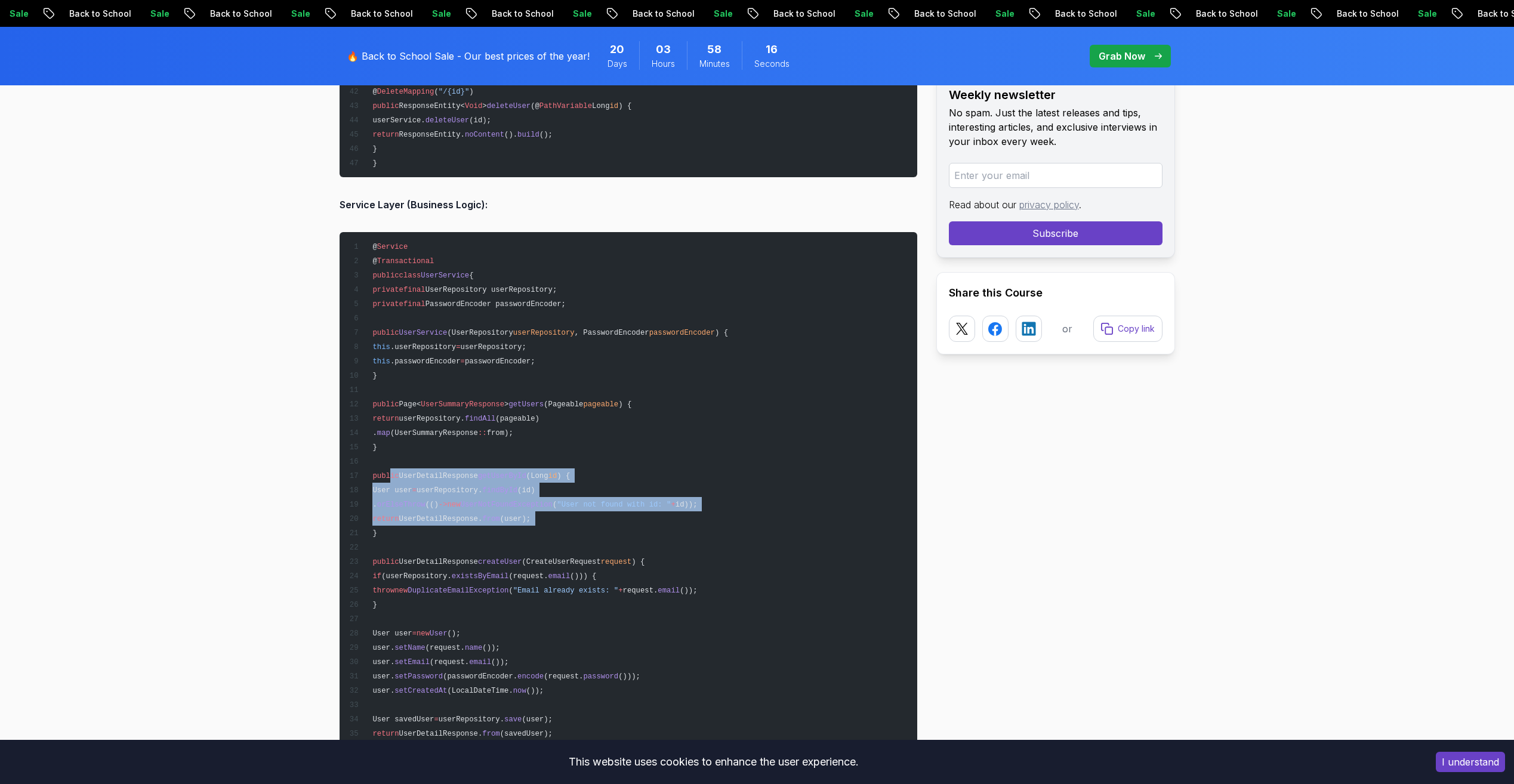
click at [555, 516] on pre "@ Service @ Transactional public class UserService { private final UserReposito…" at bounding box center [629, 640] width 578 height 816
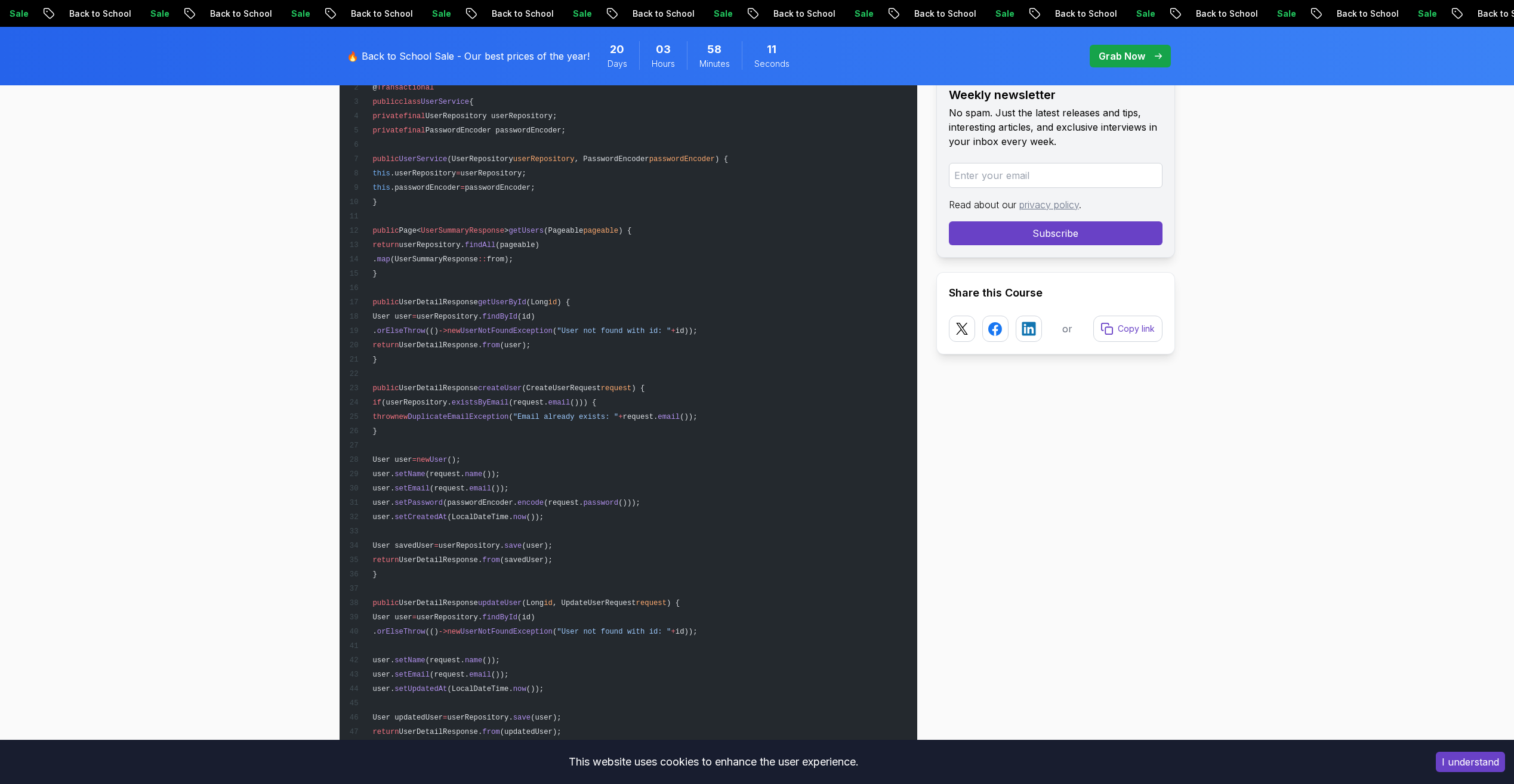
scroll to position [6441, 0]
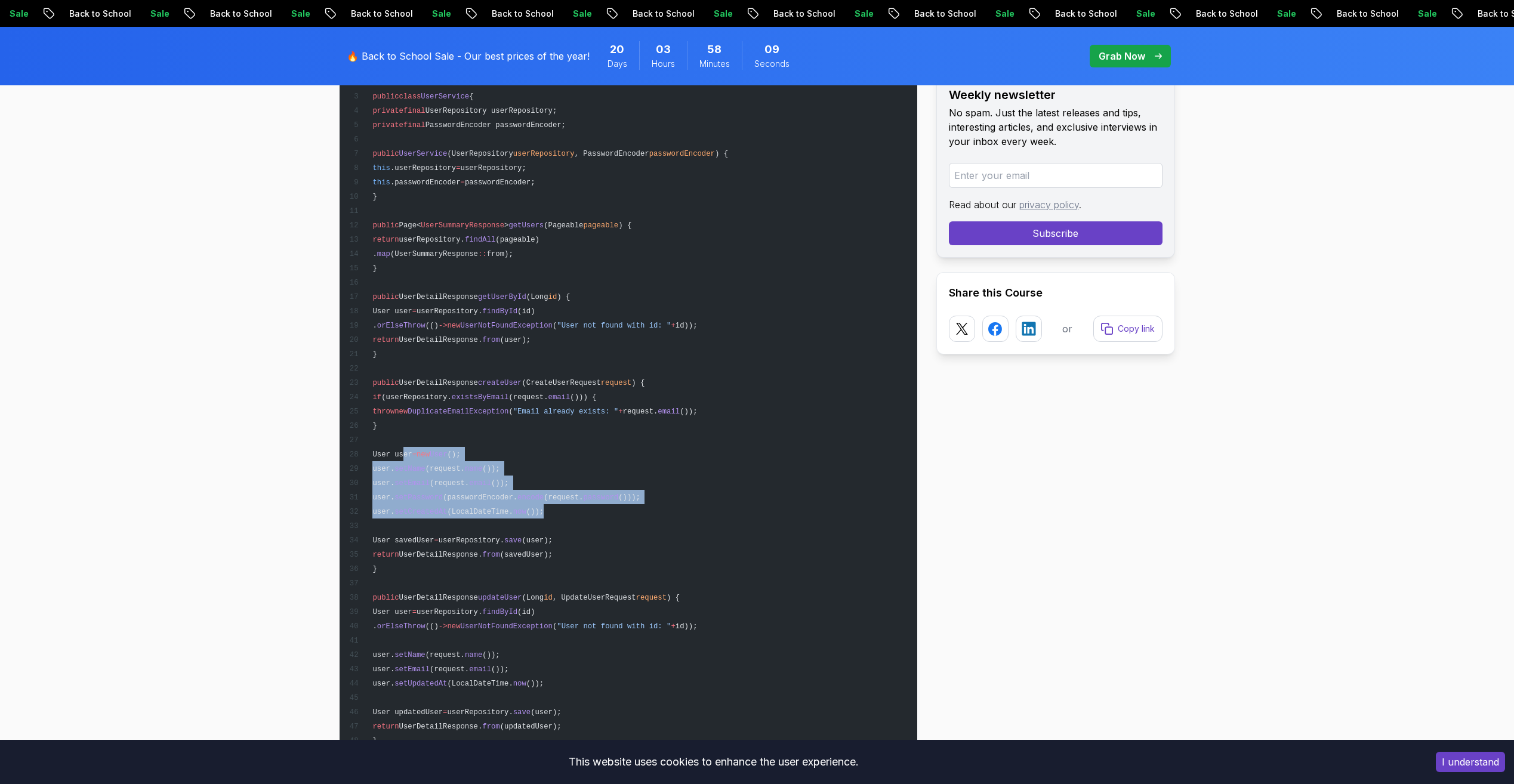
drag, startPoint x: 402, startPoint y: 453, endPoint x: 590, endPoint y: 515, distance: 198.0
click at [590, 515] on pre "@ Service @ Transactional public class UserService { private final UserReposito…" at bounding box center [629, 460] width 578 height 816
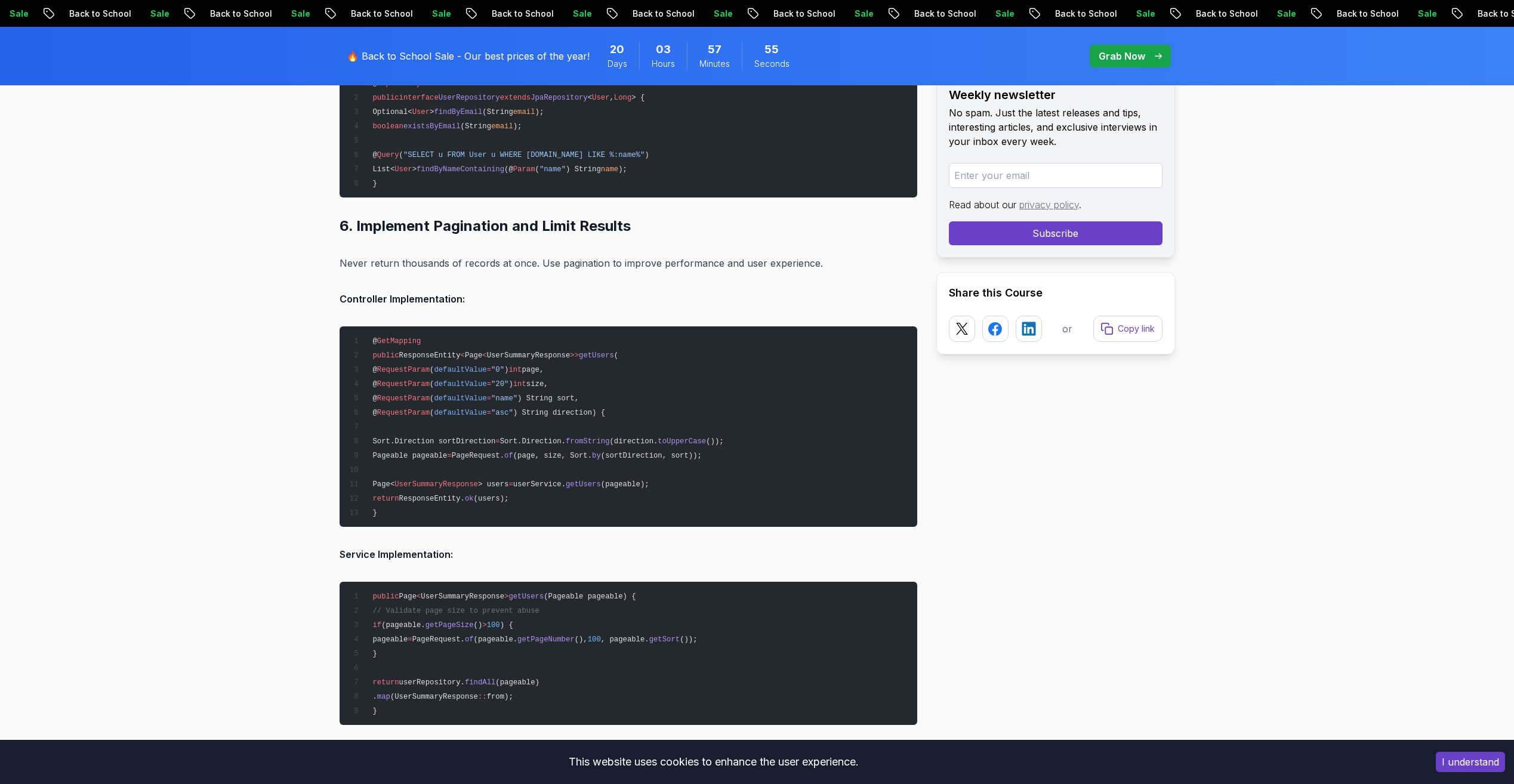
scroll to position [7396, 0]
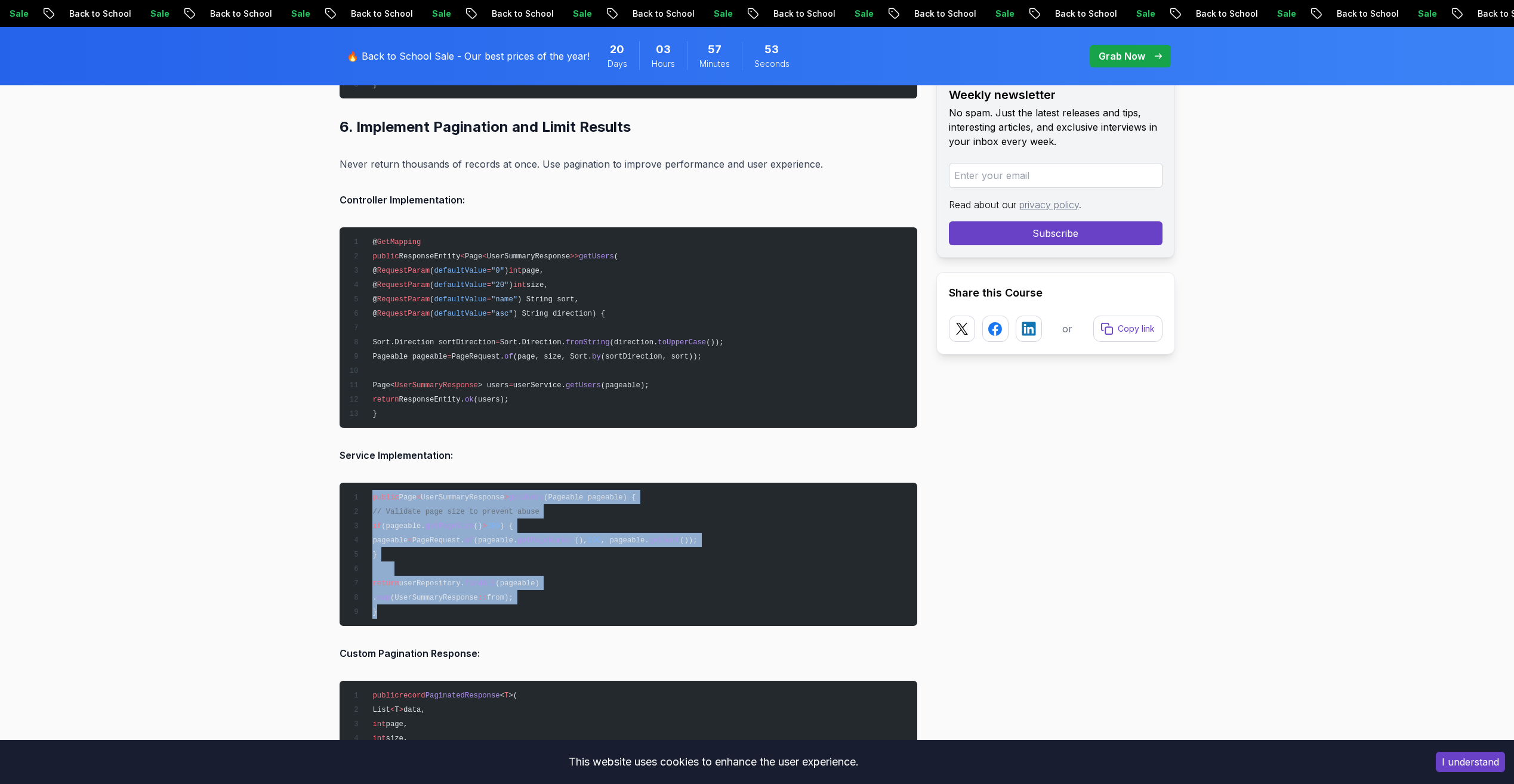
drag, startPoint x: 379, startPoint y: 518, endPoint x: 399, endPoint y: 621, distance: 104.9
click at [399, 621] on pre "public Page < UserSummaryResponse > getUsers (Pageable pageable) { // Validate …" at bounding box center [629, 554] width 578 height 143
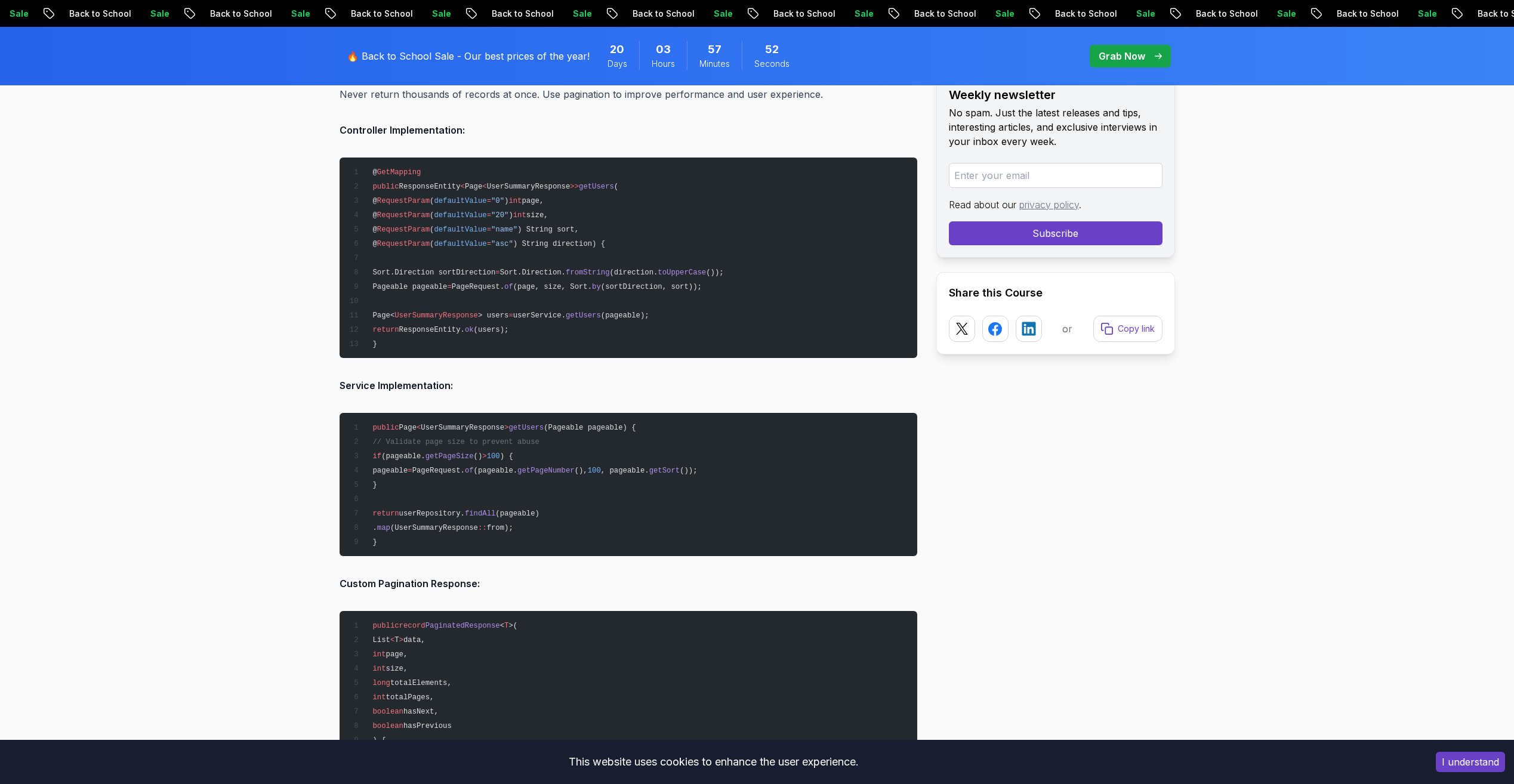
scroll to position [7575, 0]
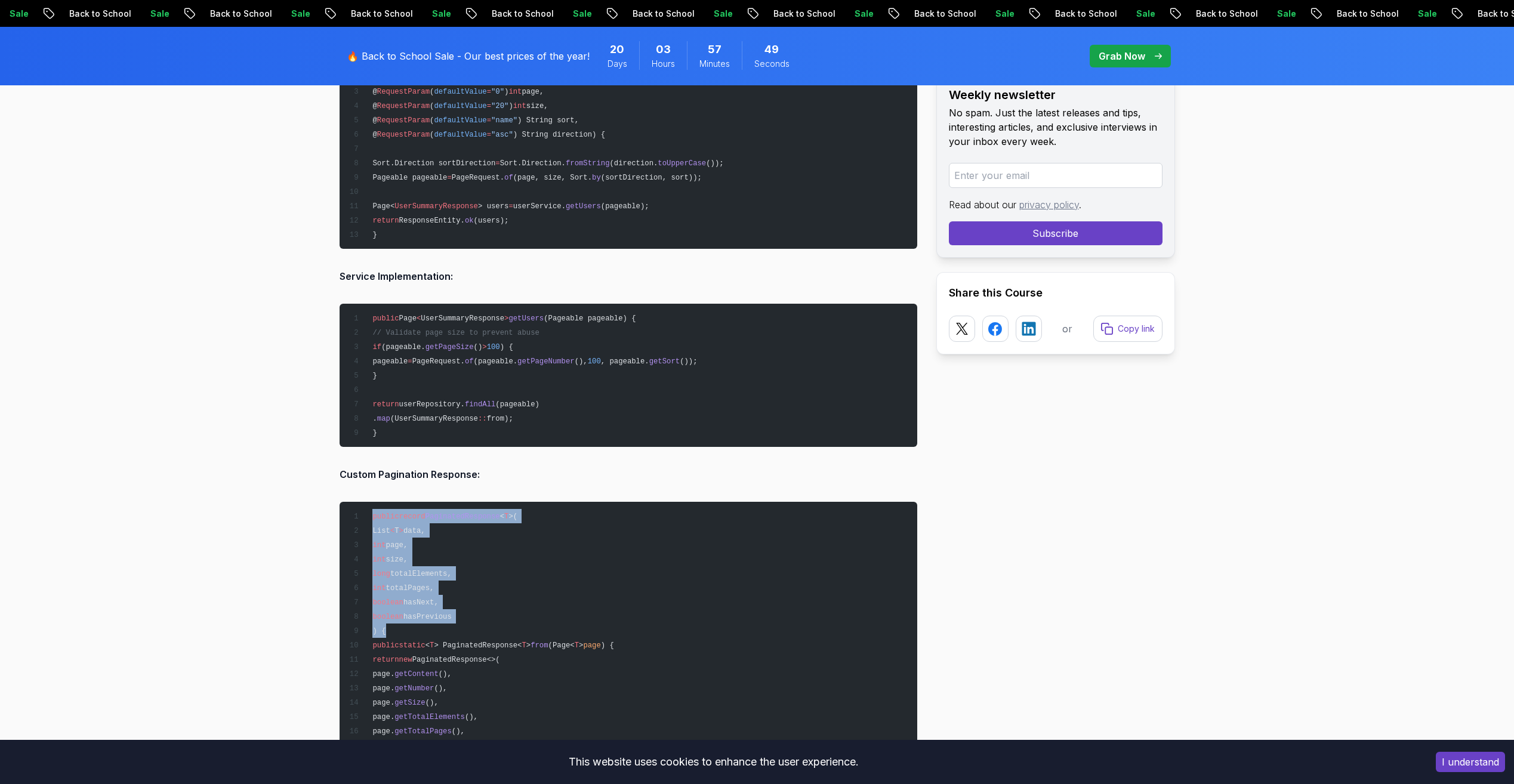
drag, startPoint x: 375, startPoint y: 514, endPoint x: 387, endPoint y: 630, distance: 116.6
click at [387, 630] on pre "public record PaginatedResponse < T >( List < T > data, int page, int size, lon…" at bounding box center [629, 659] width 578 height 315
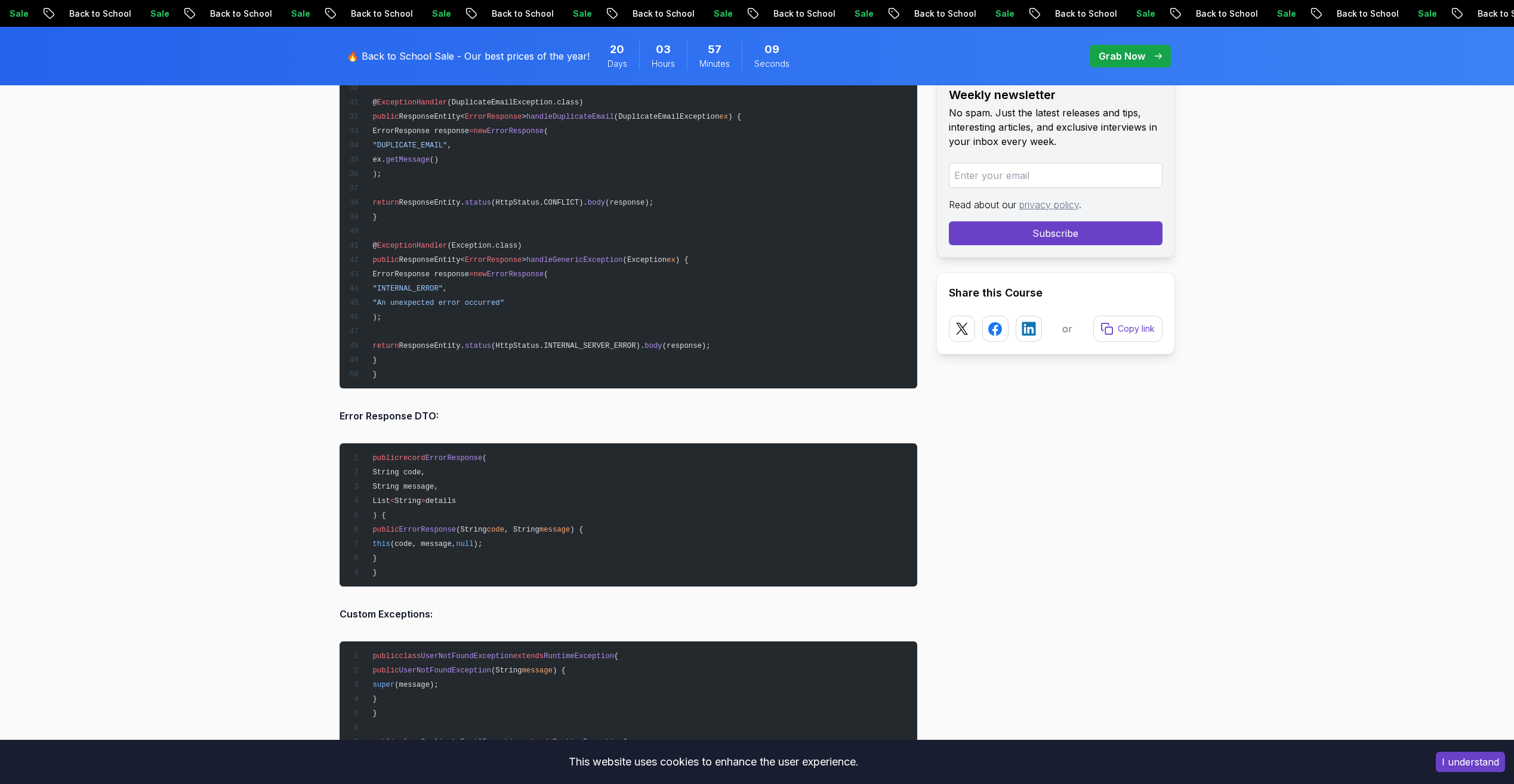
scroll to position [9245, 0]
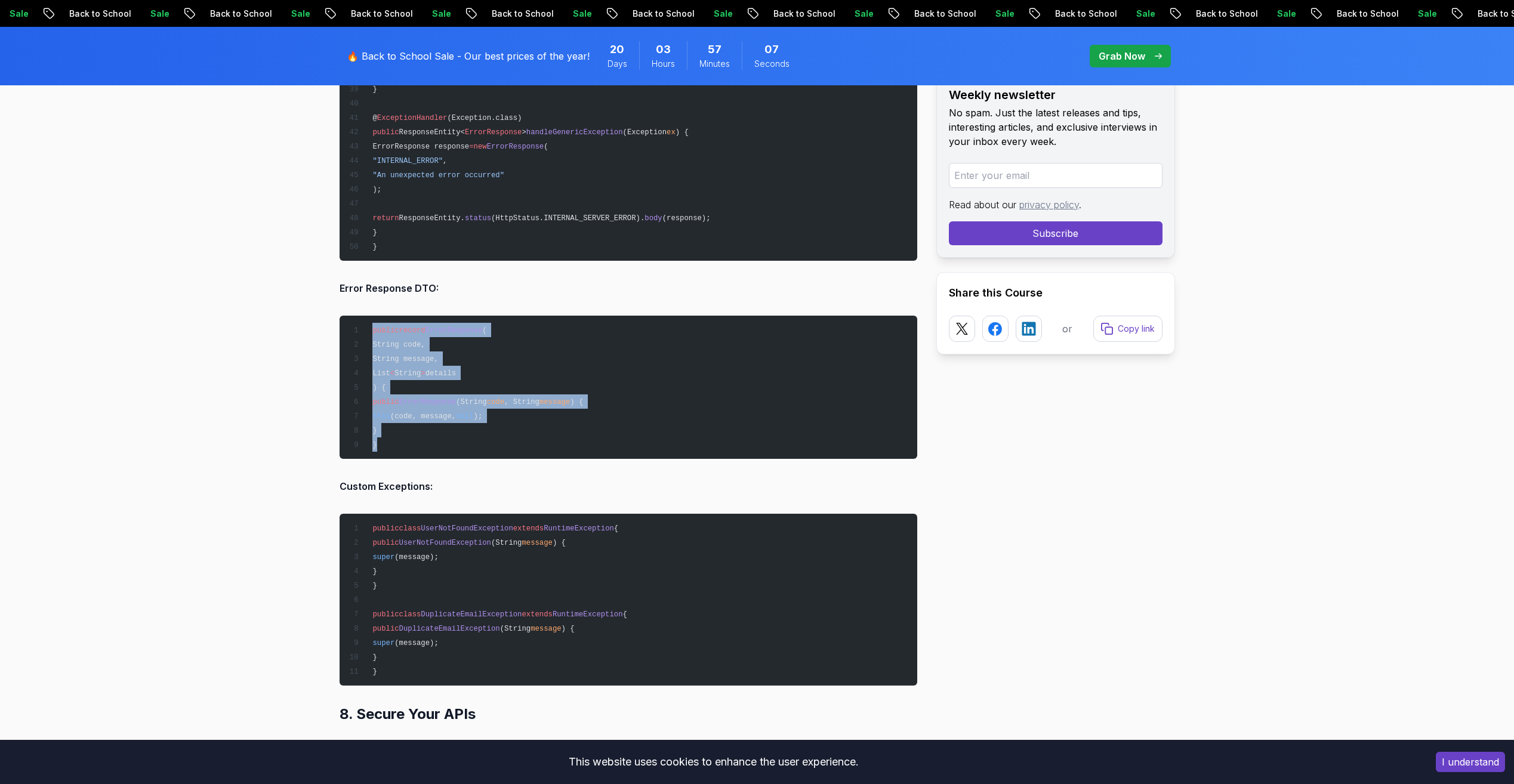
drag, startPoint x: 380, startPoint y: 444, endPoint x: 374, endPoint y: 326, distance: 118.2
click at [374, 326] on pre "public record ErrorResponse ( String code, String message, List < String > deta…" at bounding box center [629, 387] width 578 height 143
drag, startPoint x: 374, startPoint y: 326, endPoint x: 417, endPoint y: 366, distance: 58.7
click at [417, 365] on pre "public record ErrorResponse ( String code, String message, List < String > deta…" at bounding box center [629, 387] width 578 height 143
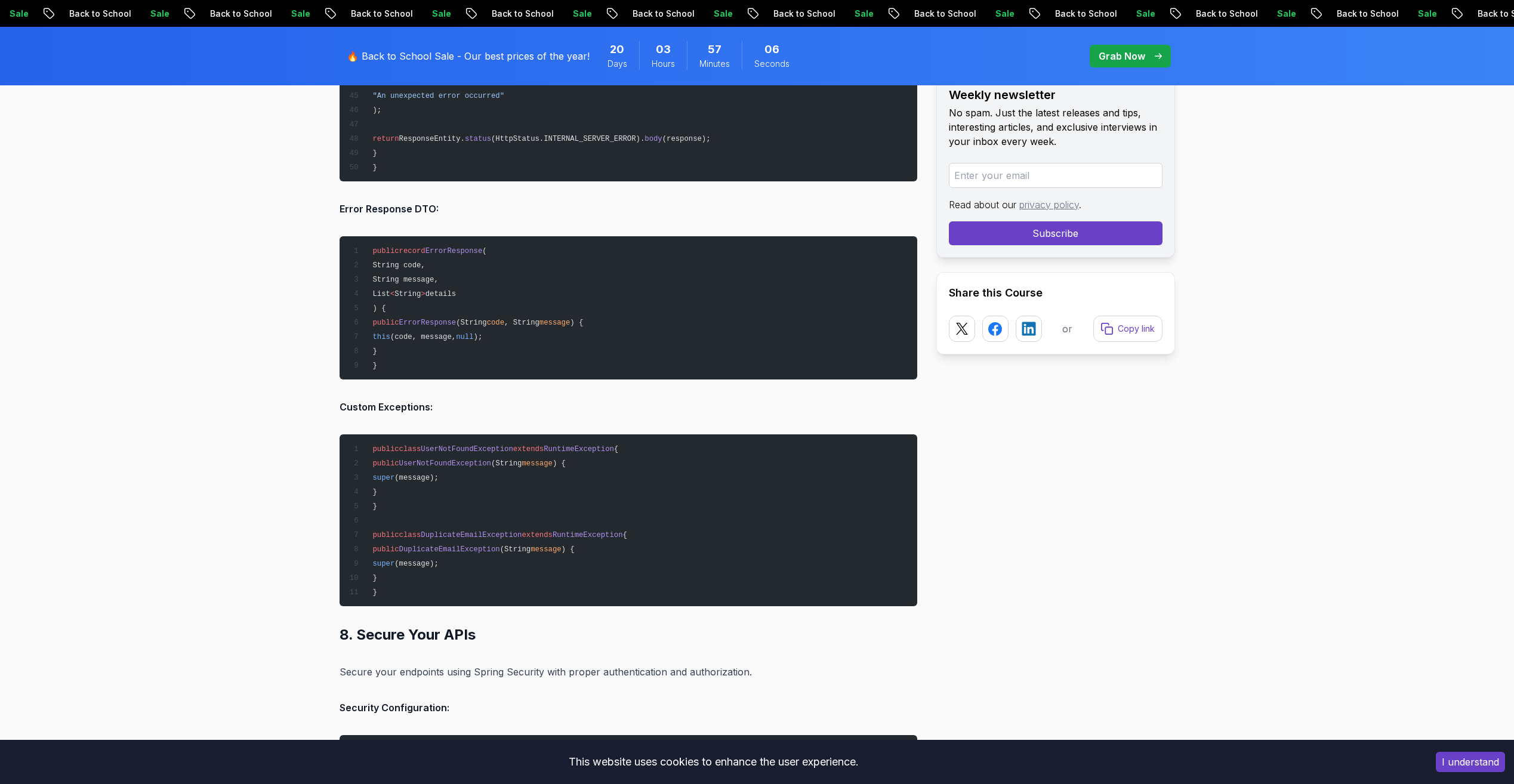
scroll to position [9423, 0]
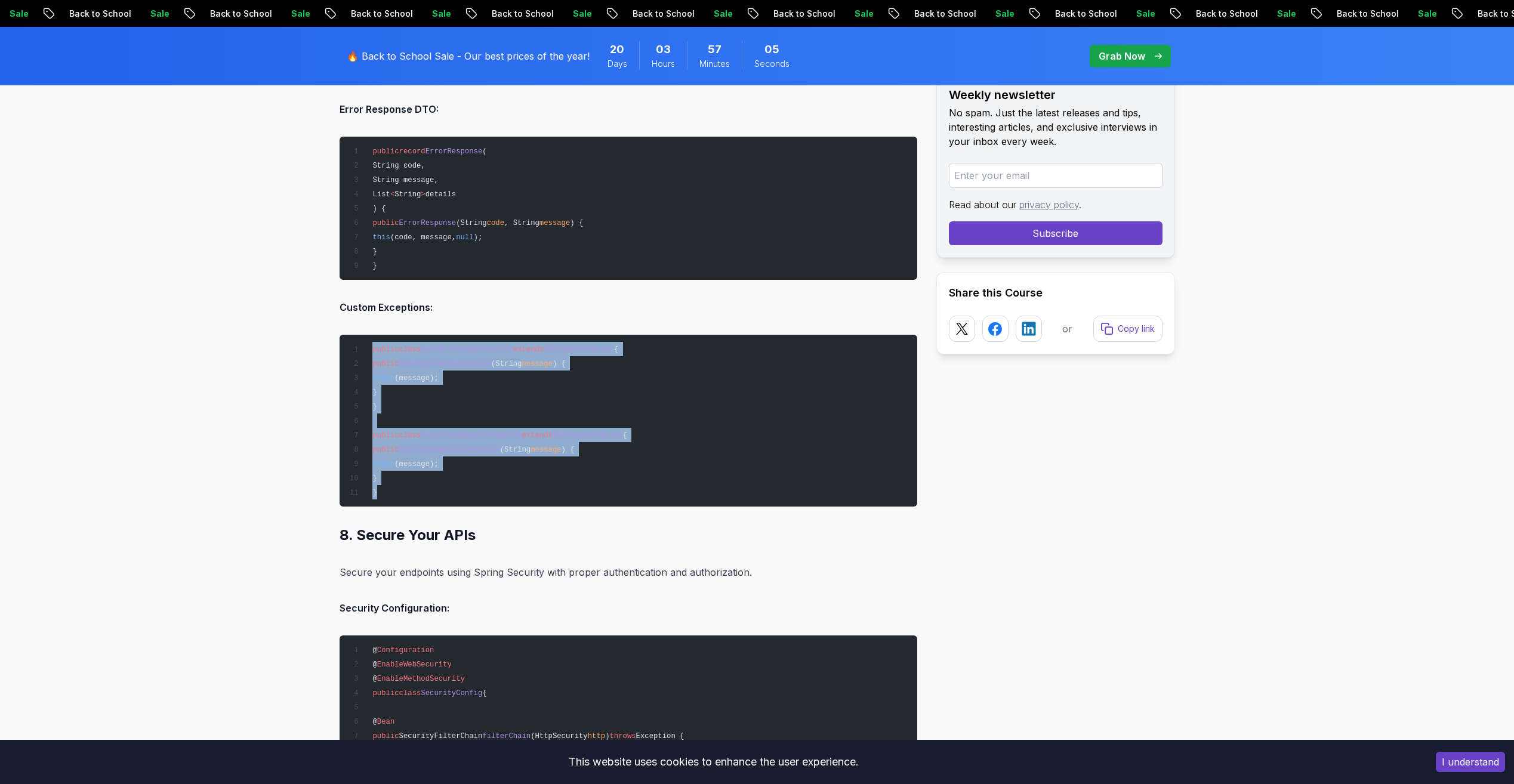
drag, startPoint x: 382, startPoint y: 495, endPoint x: 367, endPoint y: 342, distance: 153.7
click at [367, 342] on pre "public class UserNotFoundException extends RuntimeException { public UserNotFou…" at bounding box center [629, 420] width 578 height 172
drag, startPoint x: 367, startPoint y: 342, endPoint x: 445, endPoint y: 430, distance: 117.6
click at [445, 431] on span "DuplicateEmailException" at bounding box center [471, 435] width 101 height 8
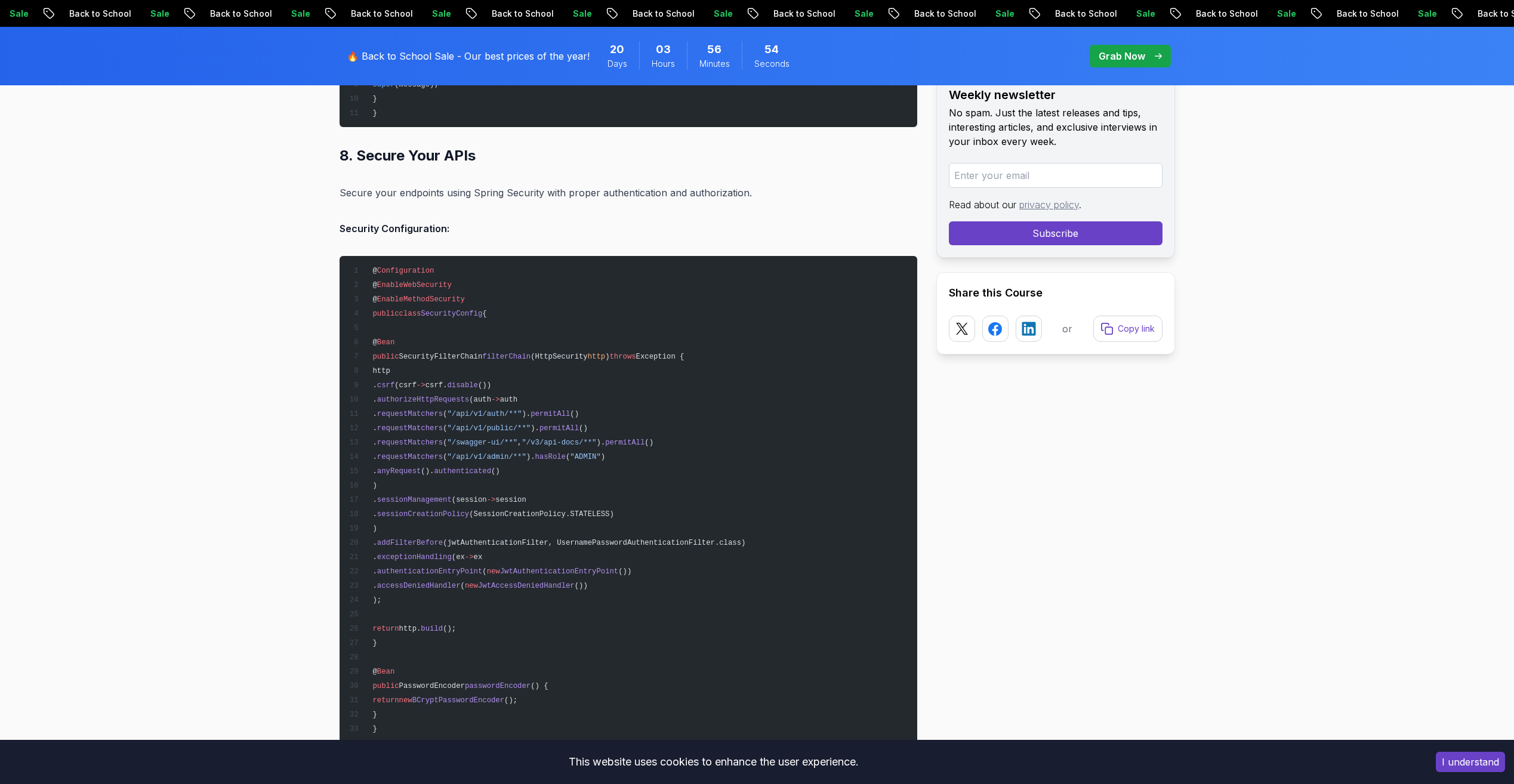
scroll to position [9781, 0]
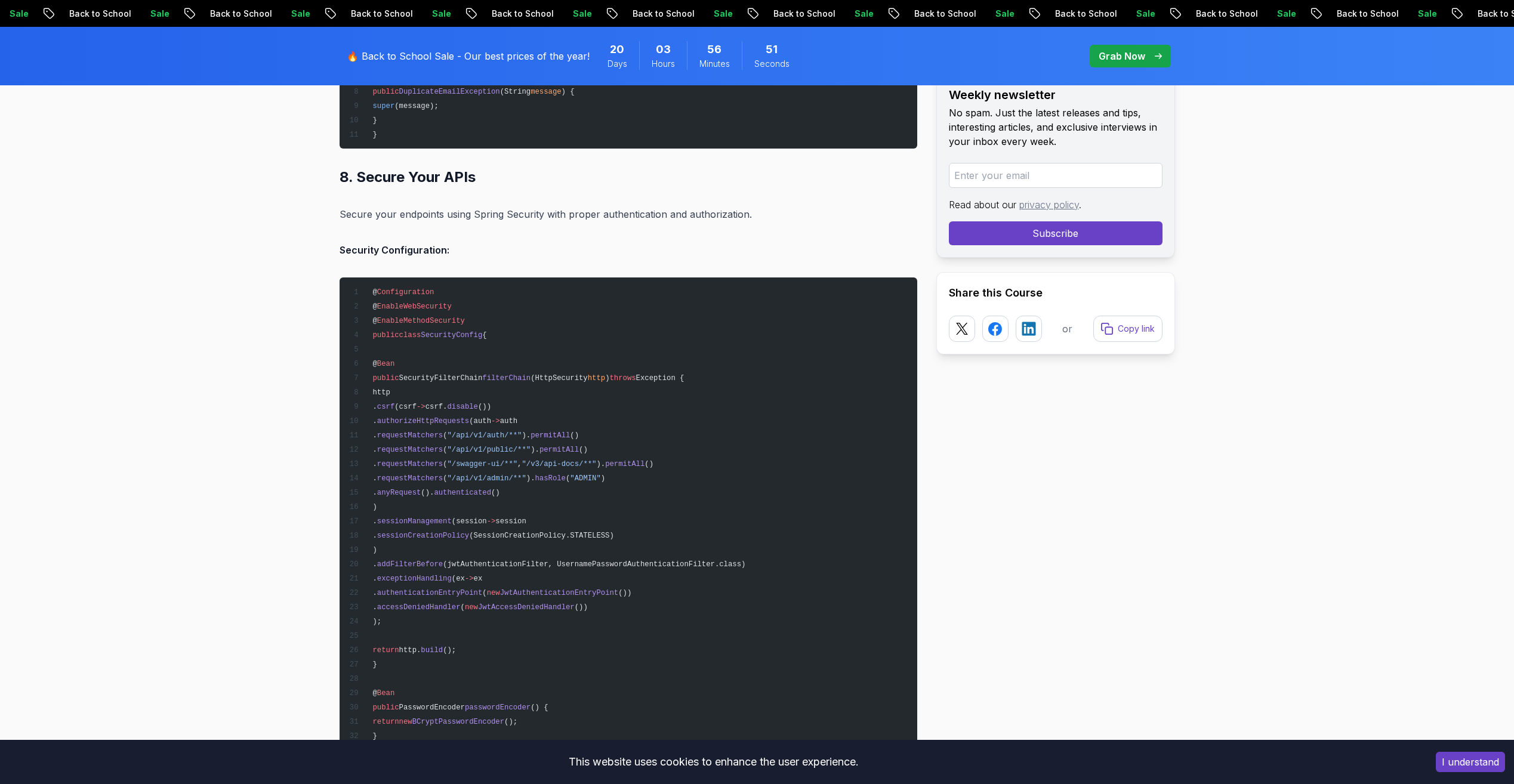
click at [531, 449] on span ""/api/v1/public/**"" at bounding box center [489, 450] width 83 height 8
drag, startPoint x: 540, startPoint y: 449, endPoint x: 545, endPoint y: 465, distance: 16.8
click at [517, 465] on span ""/swagger-ui/**"" at bounding box center [482, 464] width 71 height 8
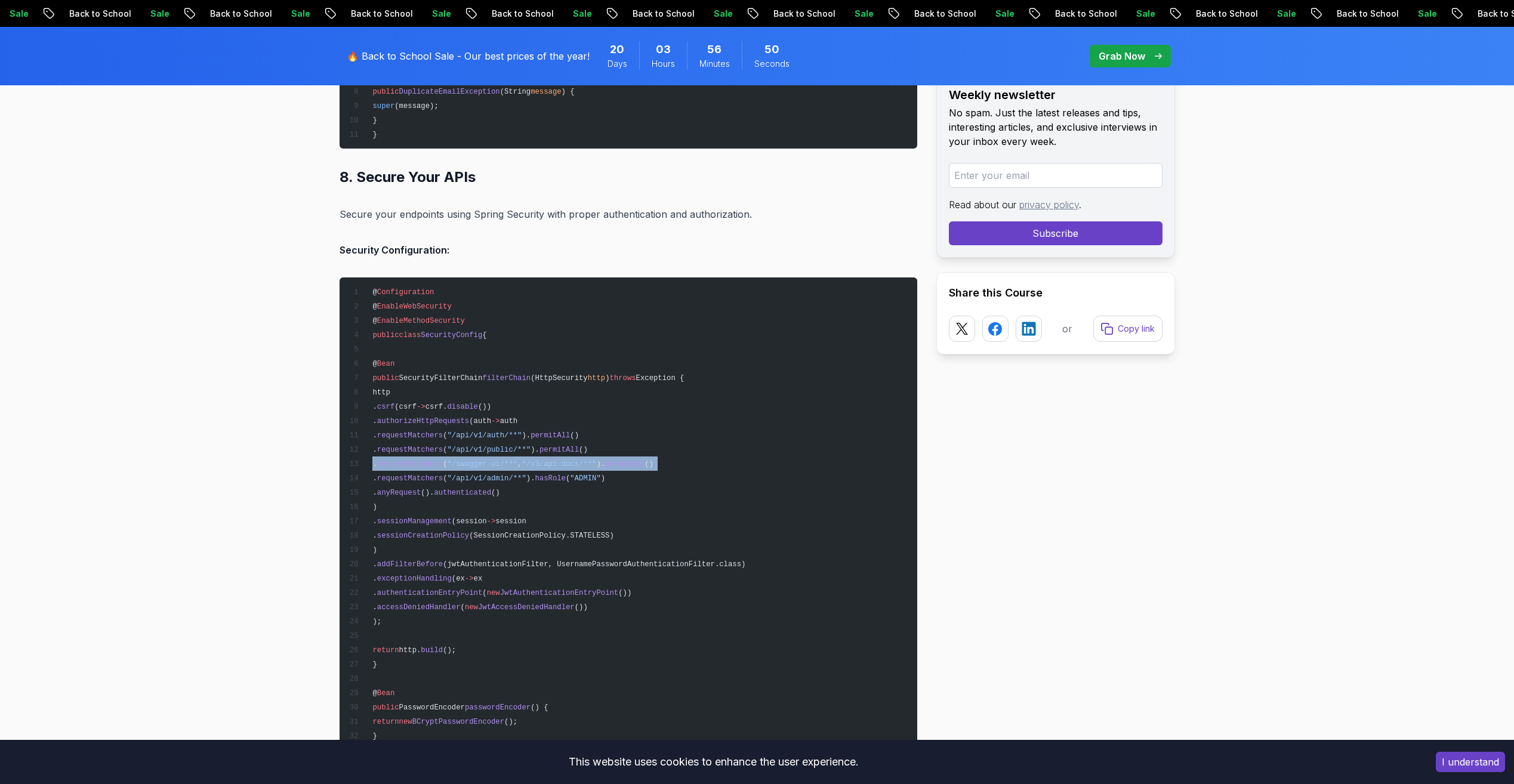
click at [517, 465] on span ""/swagger-ui/**"" at bounding box center [482, 464] width 71 height 8
drag, startPoint x: 545, startPoint y: 465, endPoint x: 549, endPoint y: 479, distance: 14.6
click at [525, 479] on span ""/api/v1/admin/**"" at bounding box center [487, 478] width 79 height 8
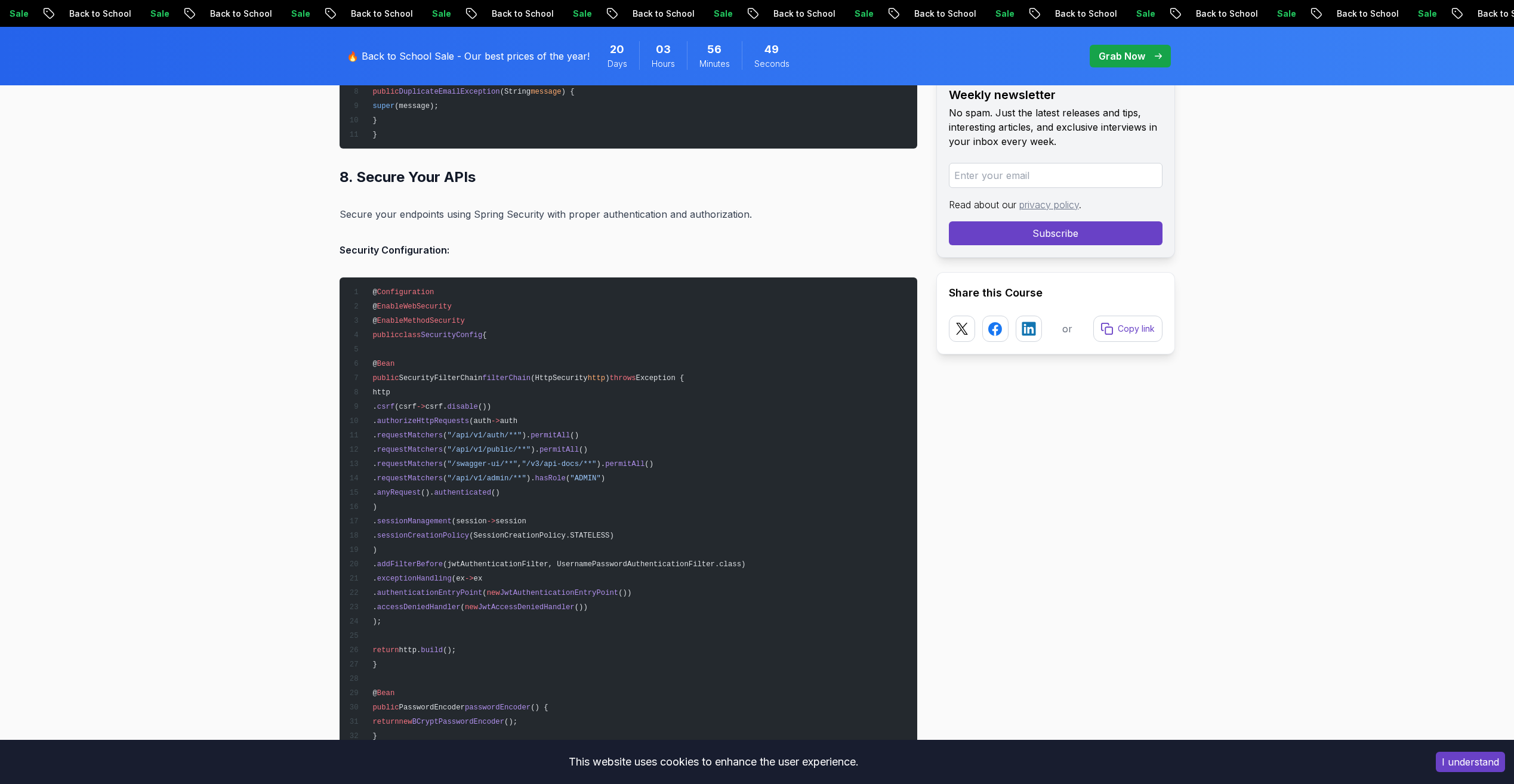
drag, startPoint x: 549, startPoint y: 479, endPoint x: 662, endPoint y: 503, distance: 115.5
click at [662, 503] on pre "@ Configuration @ EnableWebSecurity @ EnableMethodSecurity public class Securit…" at bounding box center [629, 520] width 578 height 486
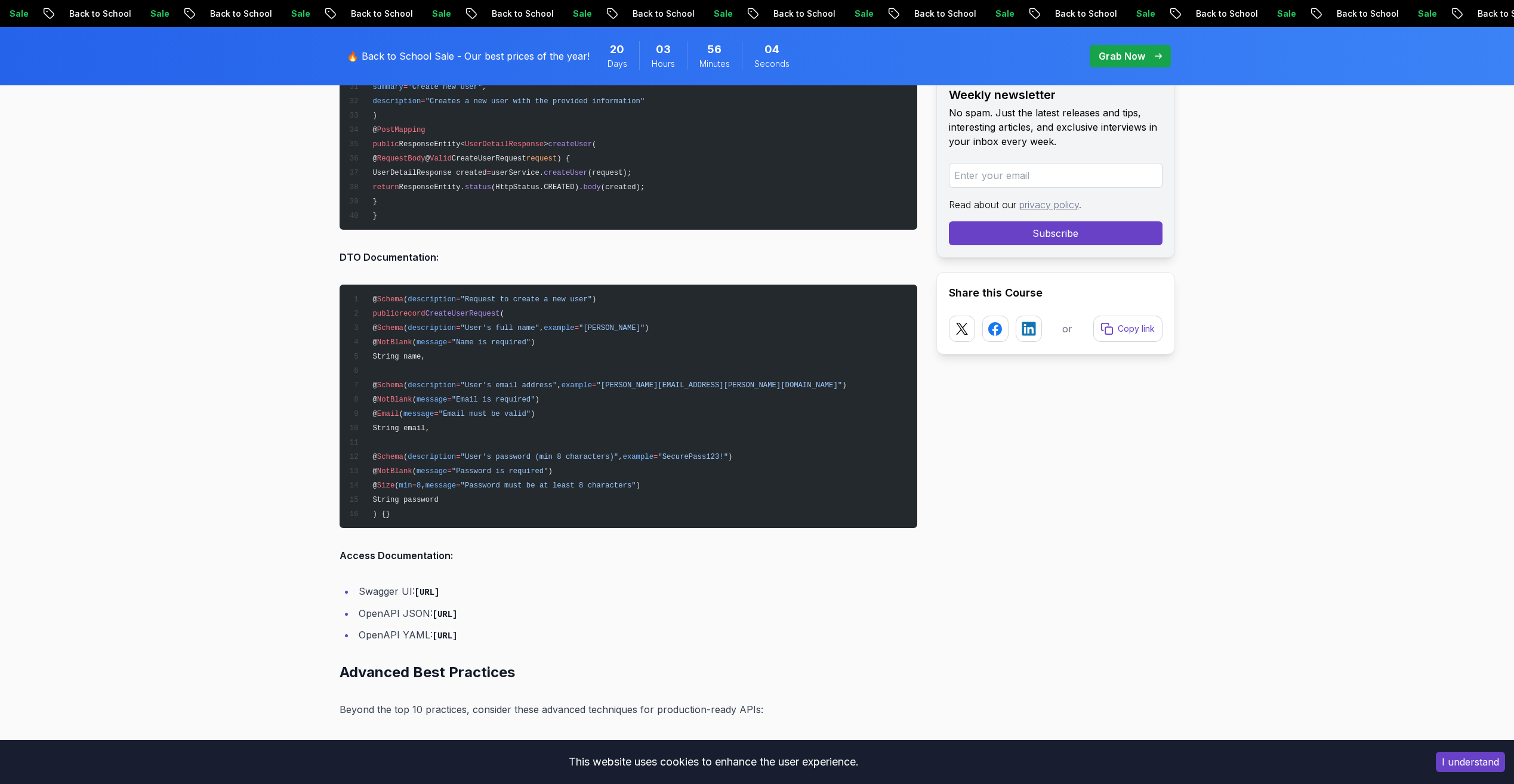
scroll to position [13658, 0]
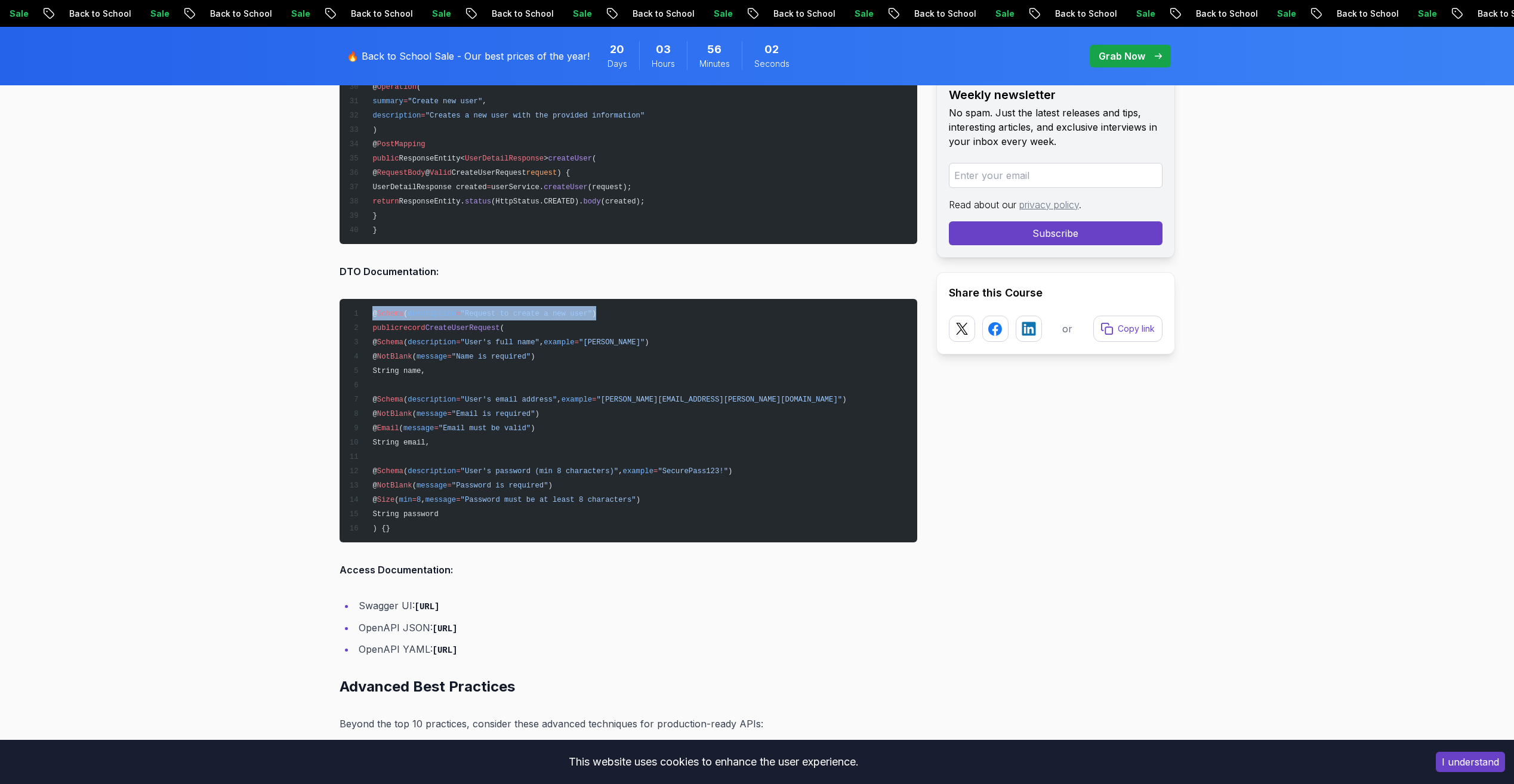
drag, startPoint x: 370, startPoint y: 317, endPoint x: 611, endPoint y: 315, distance: 241.0
click at [611, 315] on pre "@ Schema ( description = "Request to create a new user" ) public record CreateU…" at bounding box center [629, 420] width 578 height 244
drag, startPoint x: 611, startPoint y: 315, endPoint x: 604, endPoint y: 319, distance: 8.1
click at [604, 319] on pre "@ Schema ( description = "Request to create a new user" ) public record CreateU…" at bounding box center [629, 420] width 578 height 244
drag, startPoint x: 649, startPoint y: 341, endPoint x: 368, endPoint y: 338, distance: 281.0
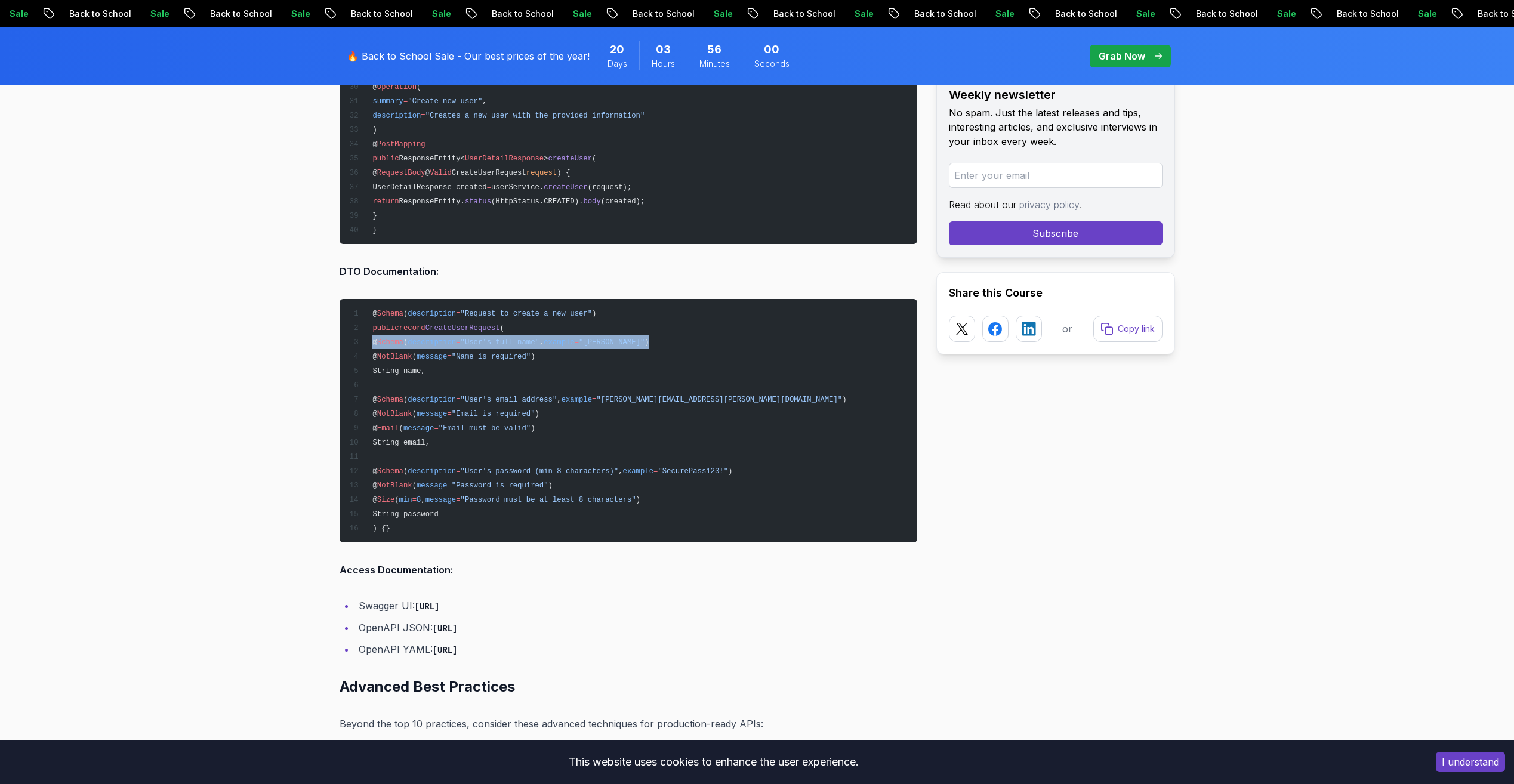
click at [368, 338] on pre "@ Schema ( description = "Request to create a new user" ) public record CreateU…" at bounding box center [629, 420] width 578 height 244
drag, startPoint x: 368, startPoint y: 338, endPoint x: 436, endPoint y: 362, distance: 72.1
click at [436, 362] on pre "@ Schema ( description = "Request to create a new user" ) public record CreateU…" at bounding box center [629, 420] width 578 height 244
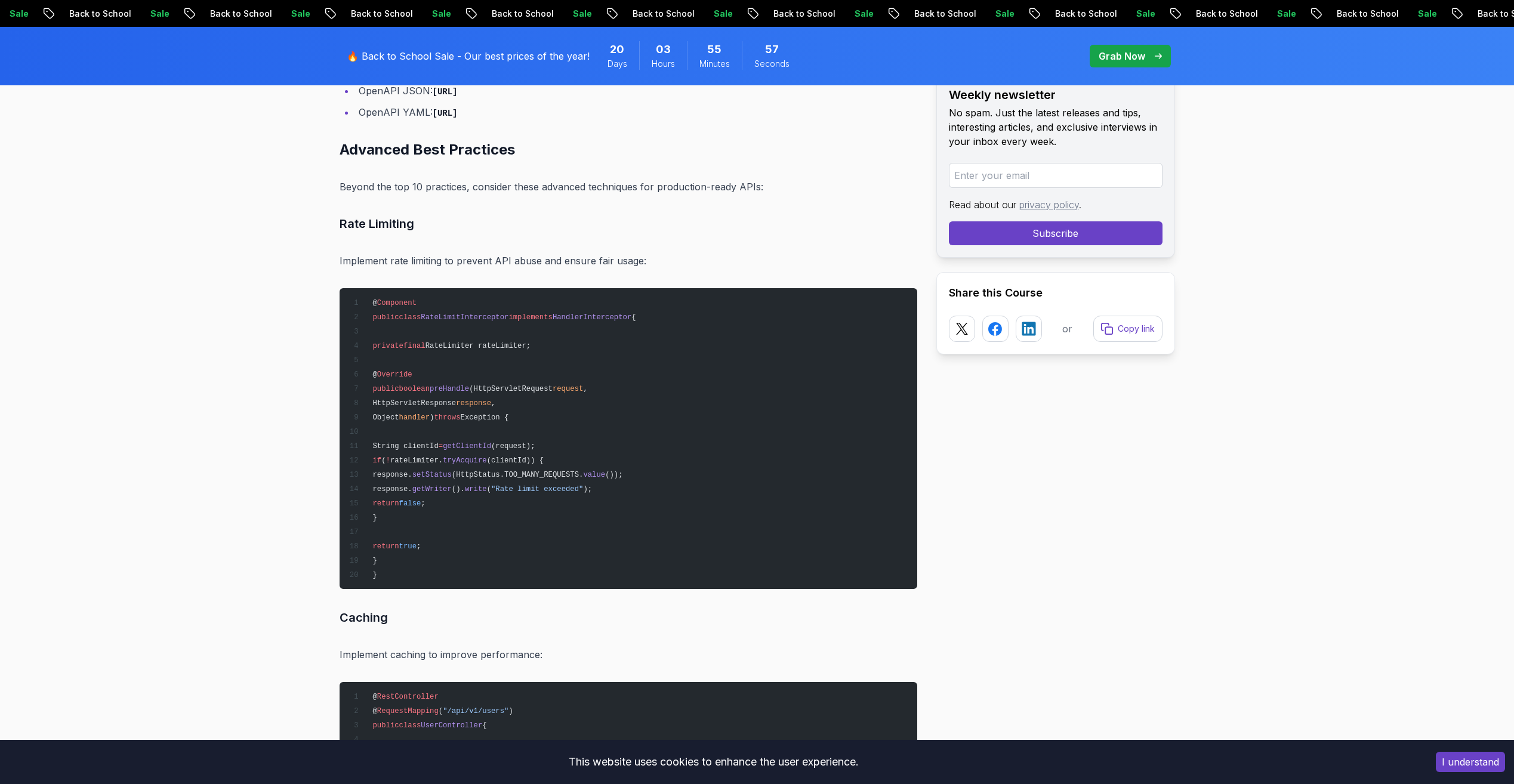
scroll to position [14136, 0]
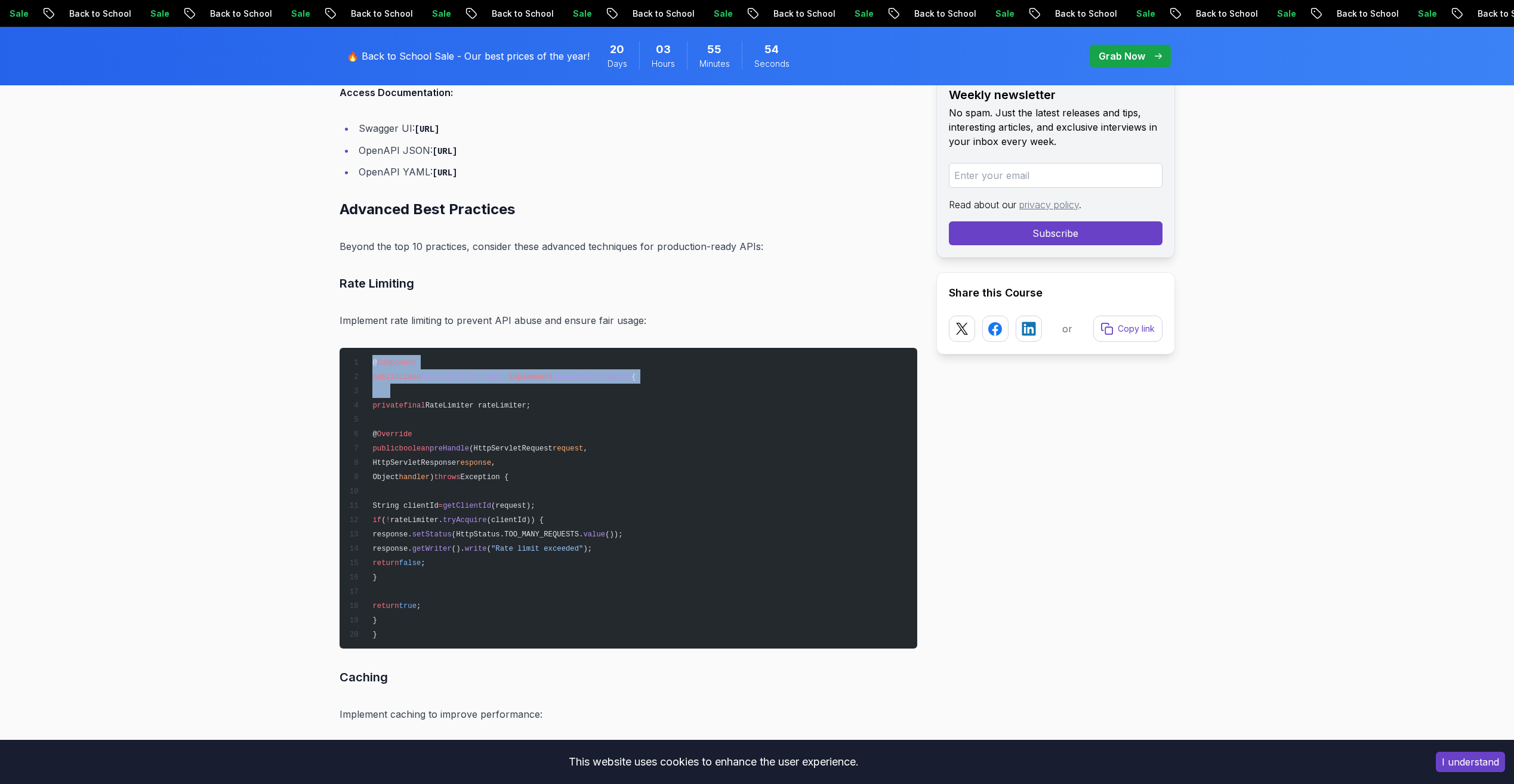
drag, startPoint x: 372, startPoint y: 364, endPoint x: 513, endPoint y: 387, distance: 142.9
click at [513, 387] on pre "@ Component public class RateLimitInterceptor implements HandlerInterceptor { p…" at bounding box center [629, 498] width 578 height 301
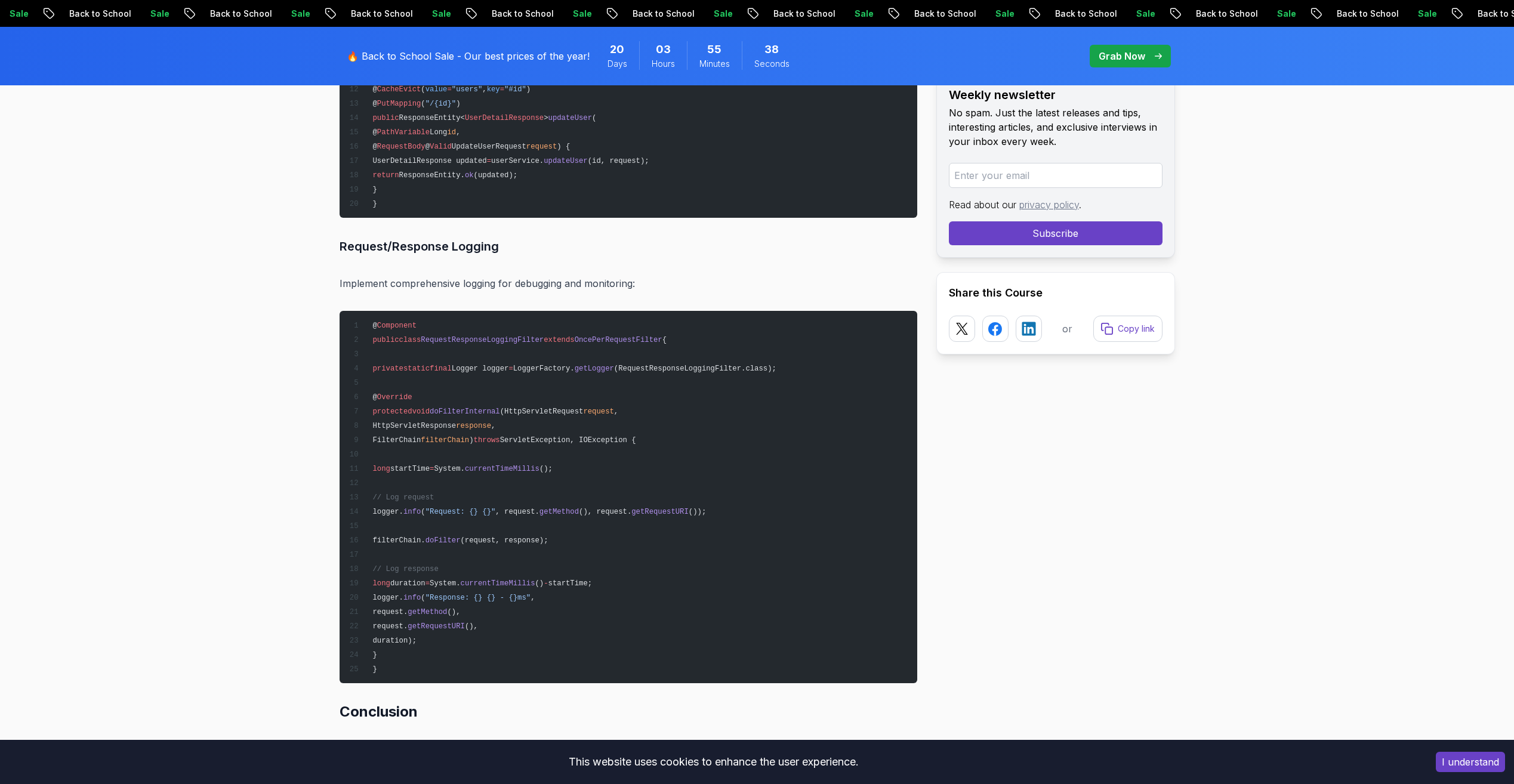
scroll to position [14970, 0]
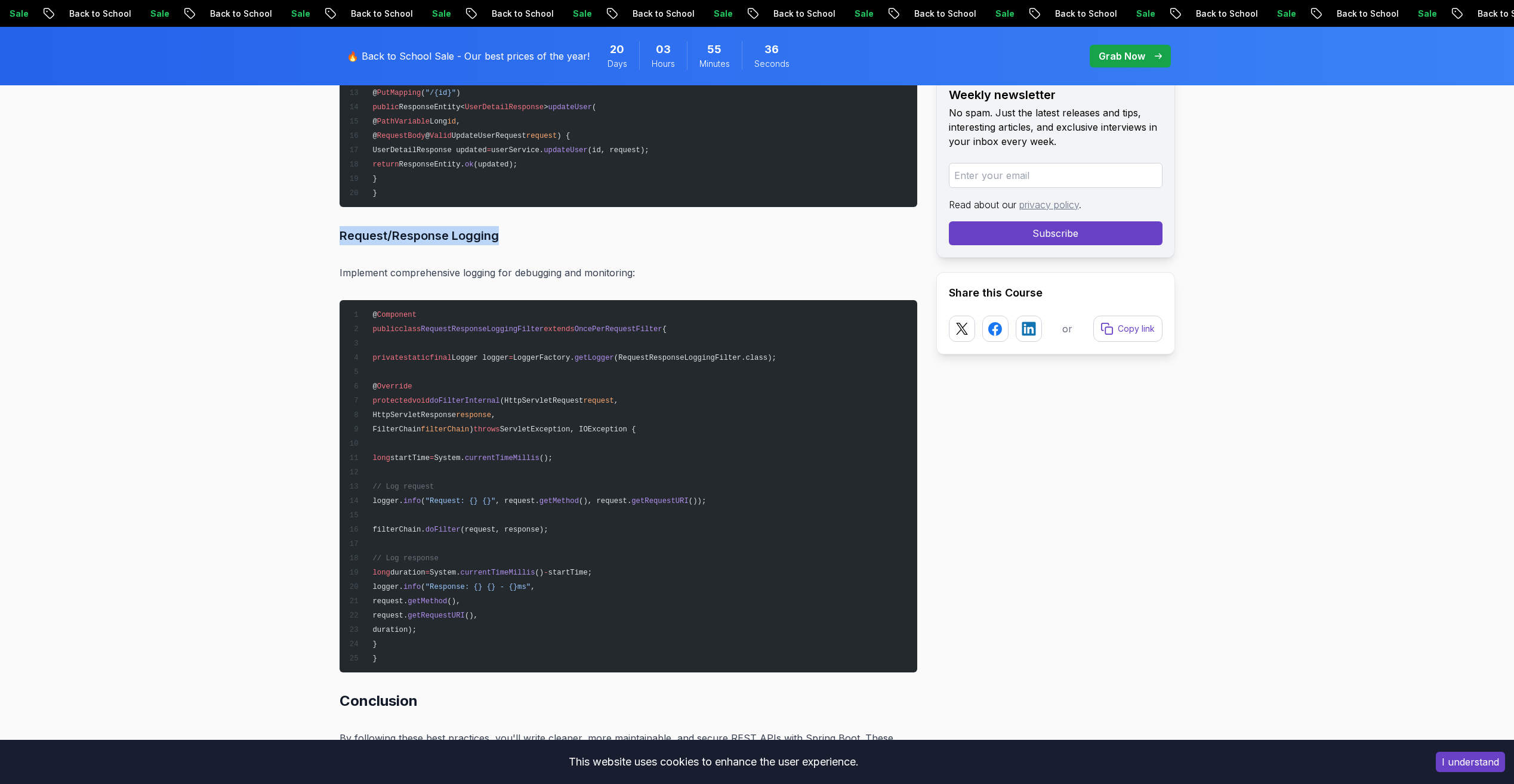
drag, startPoint x: 337, startPoint y: 233, endPoint x: 518, endPoint y: 229, distance: 181.0
drag, startPoint x: 295, startPoint y: 272, endPoint x: 712, endPoint y: 263, distance: 417.1
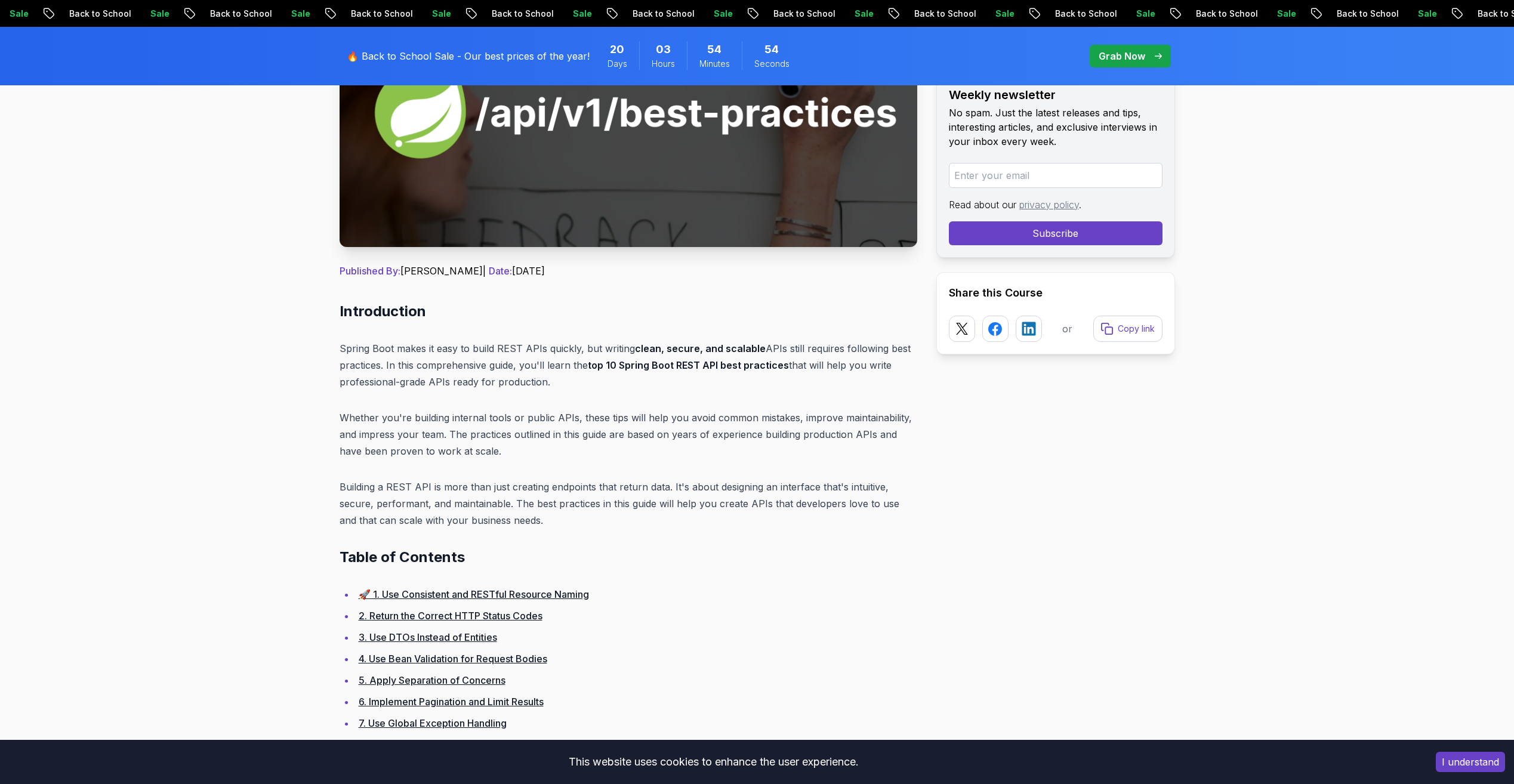
scroll to position [0, 0]
